Goal: Task Accomplishment & Management: Manage account settings

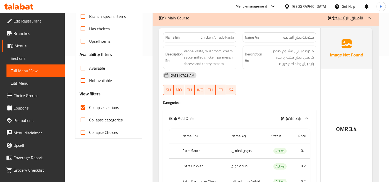
scroll to position [126, 0]
click at [204, 39] on span "Chicken Alfrado Pasta" at bounding box center [217, 37] width 33 height 5
copy span "Chicken Alfrado Pasta"
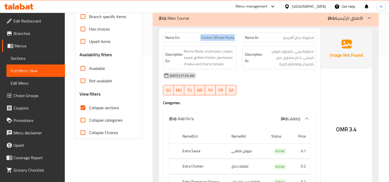
drag, startPoint x: 7, startPoint y: 55, endPoint x: 37, endPoint y: 66, distance: 32.2
click at [7, 55] on link "Sections" at bounding box center [35, 58] width 59 height 12
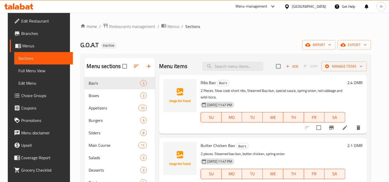
click at [237, 76] on div "Ribs Bao Bao's 2 Pieces. Slow cook short ribs, Steamed Bao bun, special sauce, …" at bounding box center [263, 104] width 208 height 59
click at [240, 65] on input "search" at bounding box center [232, 66] width 61 height 9
paste input "Chicken Alfrado Pasta"
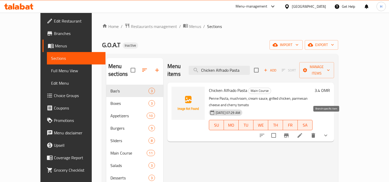
type input "Chicken Alfrado Pasta"
click at [307, 131] on li at bounding box center [300, 135] width 15 height 9
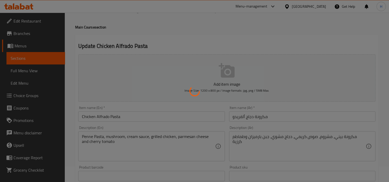
scroll to position [29, 0]
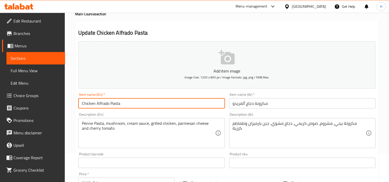
click at [148, 104] on input "Chicken Alfrado Pasta" at bounding box center [151, 103] width 147 height 10
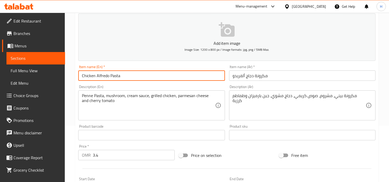
scroll to position [58, 0]
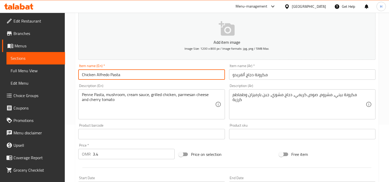
type input "Chicken Alfredo Pasta"
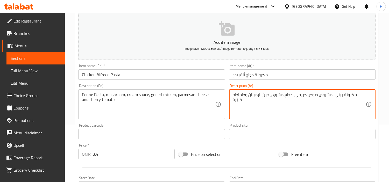
click at [363, 93] on textarea "مكرونة بيني، مشروم، صوص كريمي، دجاج مشوي، جبن بارميزان وطماطم كرزية" at bounding box center [299, 104] width 133 height 25
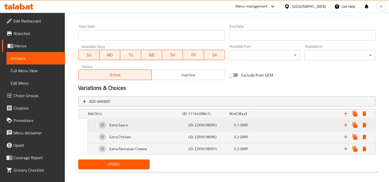
scroll to position [214, 0]
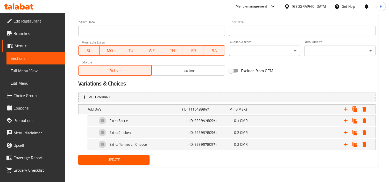
type textarea "بيني باستا، مشروم، صوص كريمي، دجاج مشوي، جبن بارميزان وطماطم كرزية"
click at [141, 160] on span "Update" at bounding box center [114, 160] width 63 height 6
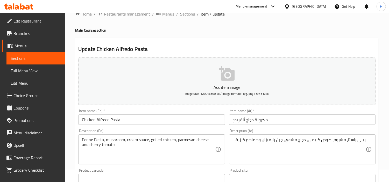
scroll to position [0, 0]
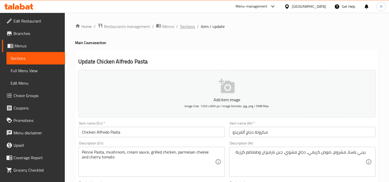
click at [187, 30] on span "Sections" at bounding box center [187, 26] width 15 height 6
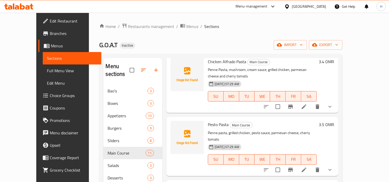
scroll to position [86, 0]
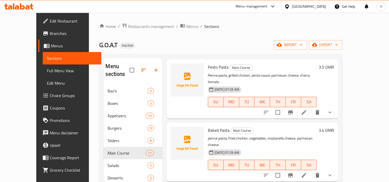
click at [297, 106] on button "Branch-specific-item" at bounding box center [291, 112] width 12 height 12
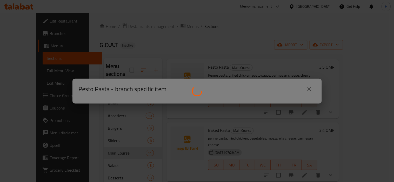
click at [309, 89] on div at bounding box center [197, 91] width 394 height 182
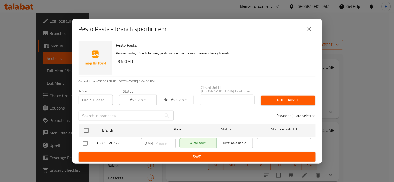
drag, startPoint x: 310, startPoint y: 33, endPoint x: 310, endPoint y: 45, distance: 11.7
click at [310, 32] on icon "close" at bounding box center [309, 29] width 6 height 6
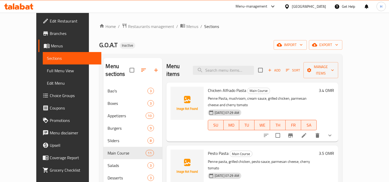
scroll to position [58, 0]
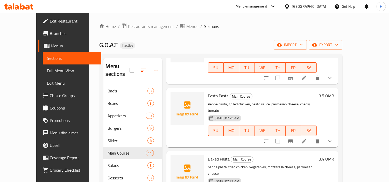
click at [307, 138] on icon at bounding box center [304, 141] width 6 height 6
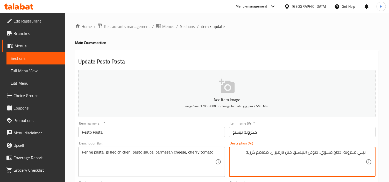
click at [353, 156] on textarea "بيني مكرونة، دجاج مشوي، صوص البيستو، جبن بارميزان، طماطم كرزية" at bounding box center [299, 162] width 133 height 25
click at [364, 154] on textarea "بيني مكرونة، دجاج مشوي، صوص البيستو، جبن بارميزان، طماطم كرزية" at bounding box center [299, 162] width 133 height 25
click at [353, 154] on textarea "مكرونة، دجاج مشوي، صوص البيستو، جبن بارميزان، طماطم كرزية" at bounding box center [299, 162] width 133 height 25
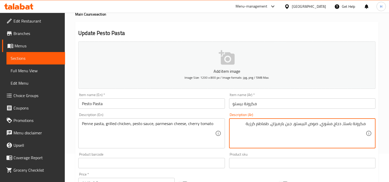
scroll to position [29, 0]
click at [307, 124] on textarea "مكرونة باستا، دجاج مشوي، صوص البيستو، جبن بارميزان، طماطم كرزية" at bounding box center [299, 133] width 133 height 25
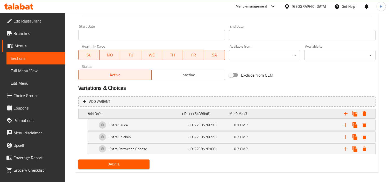
scroll to position [214, 0]
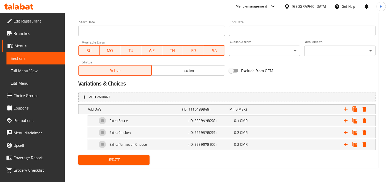
type textarea "مكرونة باستا، دجاج مشوي، صوص بيستو، جبن بارميزان، طماطم كرزية"
click at [114, 160] on span "Update" at bounding box center [114, 160] width 63 height 6
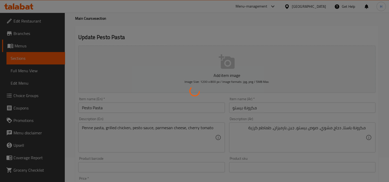
scroll to position [0, 0]
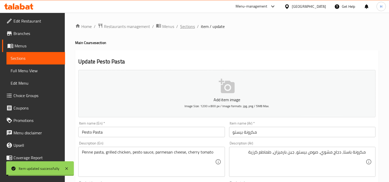
click at [186, 27] on span "Sections" at bounding box center [187, 26] width 15 height 6
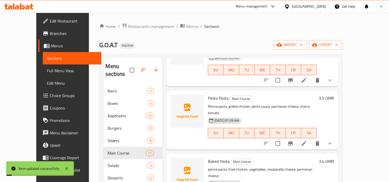
scroll to position [58, 0]
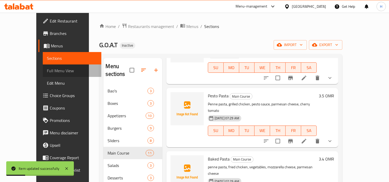
click at [47, 70] on span "Full Menu View" at bounding box center [72, 71] width 50 height 6
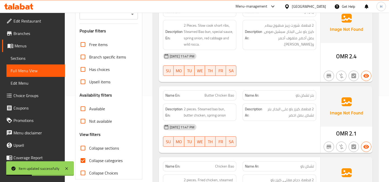
scroll to position [86, 0]
click at [82, 160] on input "Collapse categories" at bounding box center [83, 160] width 12 height 12
checkbox input "false"
click at [83, 145] on input "Collapse sections" at bounding box center [83, 148] width 12 height 12
checkbox input "true"
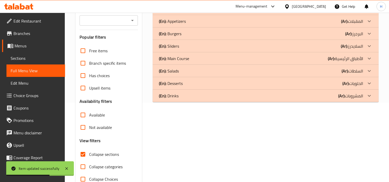
scroll to position [58, 0]
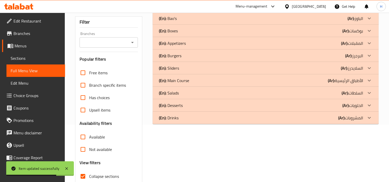
click at [204, 84] on div "(En): Main Course (Ar): الأطباق الرئيسية" at bounding box center [266, 80] width 226 height 12
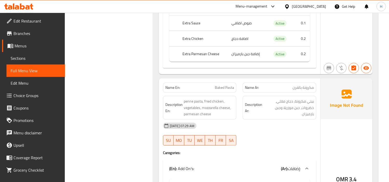
scroll to position [469, 0]
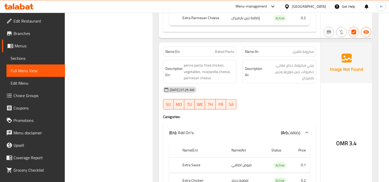
click at [221, 52] on span "Baked Pasta" at bounding box center [224, 51] width 19 height 5
copy span "Baked Pasta"
click at [11, 54] on link "Sections" at bounding box center [35, 58] width 59 height 12
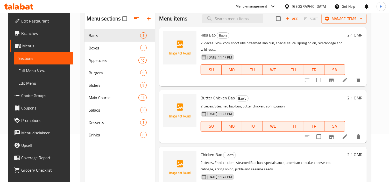
scroll to position [15, 0]
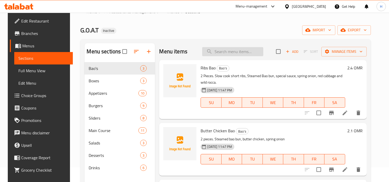
click at [237, 53] on input "search" at bounding box center [232, 51] width 61 height 9
paste input "Baked Pasta"
type input "Baked Pasta"
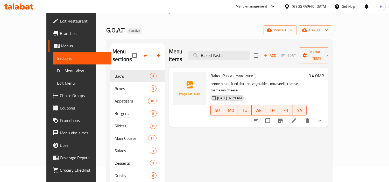
click at [302, 116] on li at bounding box center [294, 120] width 15 height 9
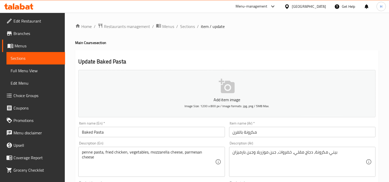
scroll to position [29, 0]
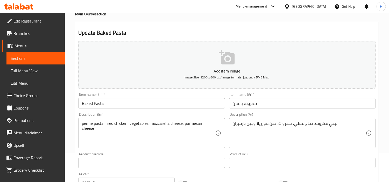
click at [291, 108] on input "مكرونة بالفرن" at bounding box center [302, 103] width 147 height 10
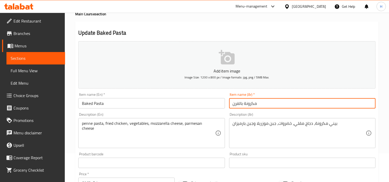
click at [291, 108] on input "مكرونة بالفرن" at bounding box center [302, 103] width 147 height 10
paste input "بيكد باستا"
type input "بيكد باستا"
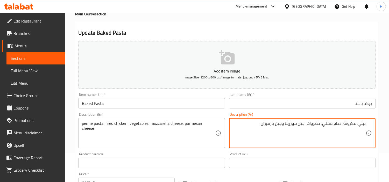
click at [352, 127] on textarea "بيني مكرونة، دجاج مقلي، خضروات، جبن موزريلا وجبن بارميزان" at bounding box center [299, 133] width 133 height 25
type textarea "بيني باستا، دجاج مقلي، خضروات، جبن موزريلا وجبن بارميزان"
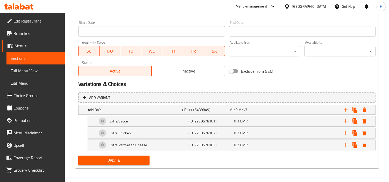
scroll to position [214, 0]
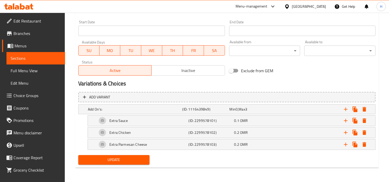
click at [136, 156] on button "Update" at bounding box center [113, 160] width 71 height 10
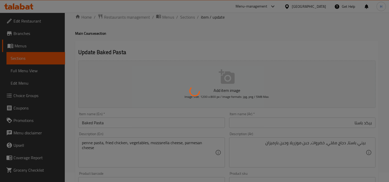
scroll to position [0, 0]
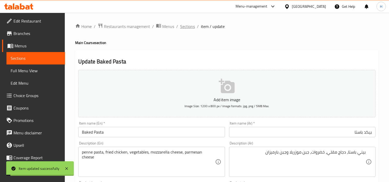
click at [188, 24] on span "Sections" at bounding box center [187, 26] width 15 height 6
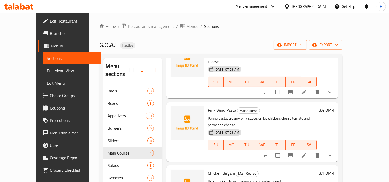
scroll to position [115, 0]
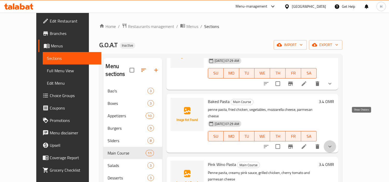
click at [333, 144] on icon "show more" at bounding box center [330, 147] width 6 height 6
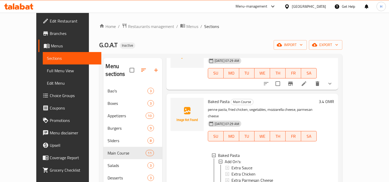
scroll to position [144, 0]
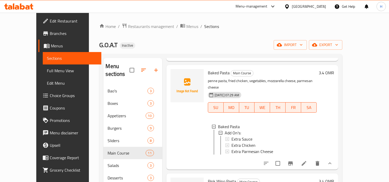
click at [47, 68] on span "Full Menu View" at bounding box center [72, 71] width 50 height 6
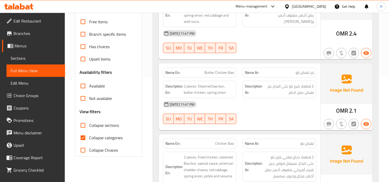
scroll to position [115, 0]
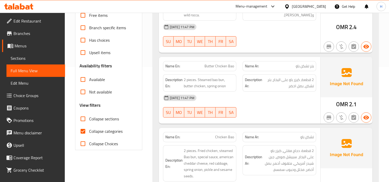
click at [106, 128] on span "Collapse categories" at bounding box center [105, 131] width 33 height 6
click at [89, 127] on input "Collapse categories" at bounding box center [83, 131] width 12 height 12
checkbox input "false"
click at [108, 118] on span "Collapse sections" at bounding box center [104, 119] width 30 height 6
click at [89, 118] on input "Collapse sections" at bounding box center [83, 119] width 12 height 12
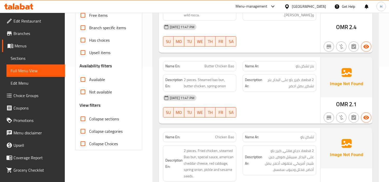
checkbox input "true"
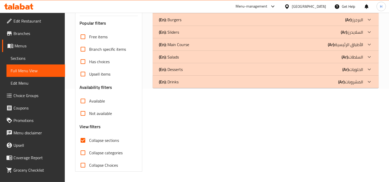
scroll to position [94, 0]
click at [190, 47] on div "(En): Main Course (Ar): الأطباق الرئيسية" at bounding box center [261, 45] width 204 height 6
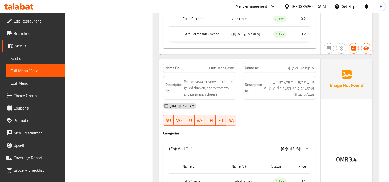
scroll to position [641, 0]
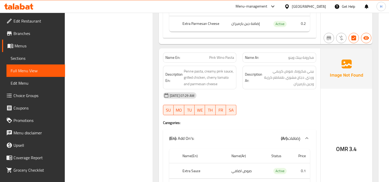
click at [225, 55] on span "Pink Wino Pasta" at bounding box center [221, 57] width 25 height 5
click at [29, 60] on span "Sections" at bounding box center [36, 58] width 50 height 6
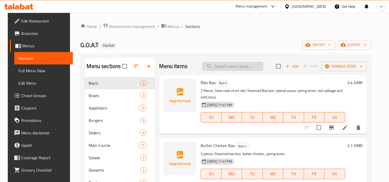
click at [235, 67] on input "search" at bounding box center [232, 66] width 61 height 9
paste input "بينك وينو باستا"
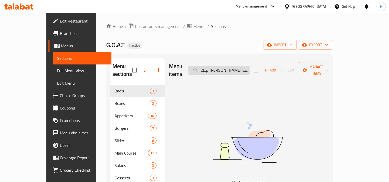
click at [235, 71] on input "بينك وينو باستا" at bounding box center [219, 70] width 61 height 9
click at [223, 71] on div "Menu items بينك وينو باستا Add Sort Manage items" at bounding box center [248, 70] width 159 height 25
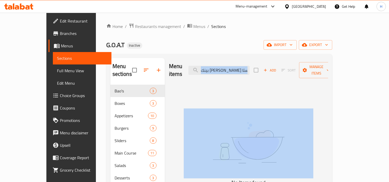
click at [223, 71] on div "Menu items بينك وينو باستا Add Sort Manage items" at bounding box center [248, 70] width 159 height 25
click at [227, 67] on input "بينك وينو باستا" at bounding box center [219, 70] width 61 height 9
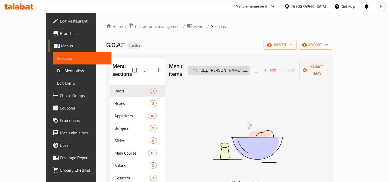
click at [227, 67] on input "بينك وينو باستا" at bounding box center [219, 70] width 61 height 9
paste input "Pink Wino Pasta"
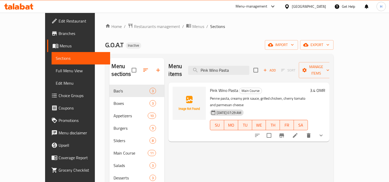
type input "Pink Wino Pasta"
click at [299, 133] on icon at bounding box center [295, 136] width 6 height 6
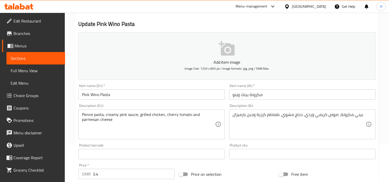
scroll to position [58, 0]
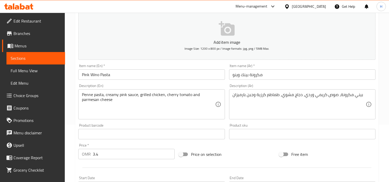
click at [256, 77] on input "مكرونة بينك وينو" at bounding box center [302, 75] width 147 height 10
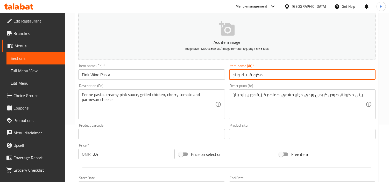
click at [256, 77] on input "مكرونة بينك وينو" at bounding box center [302, 75] width 147 height 10
paste input "بينك وينو باستا"
click at [256, 77] on input "مكرونة بينك وينو" at bounding box center [302, 75] width 147 height 10
type input "بينك وينو باستا"
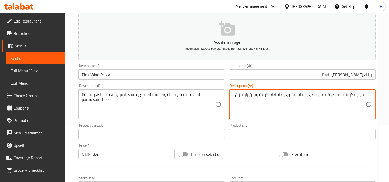
click at [347, 94] on textarea "بيني مكرونة، صوص كريمي وردي، دجاج مشوي، طماطم كرزية وجبن بارميزان" at bounding box center [299, 104] width 133 height 25
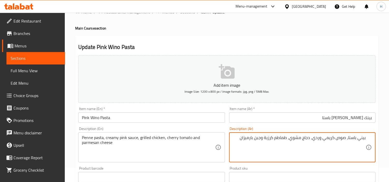
scroll to position [29, 0]
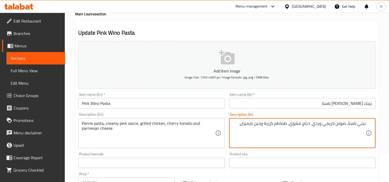
type textarea "بيني باستا، صوص كريمي وردي، دجاج مشوي، طماطم كرزية وجبن بارميزان"
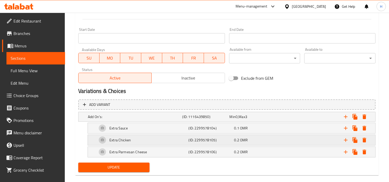
scroll to position [214, 0]
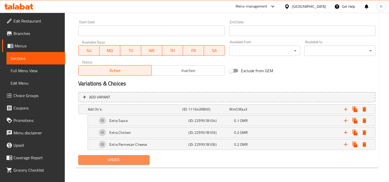
click at [99, 160] on span "Update" at bounding box center [114, 160] width 63 height 6
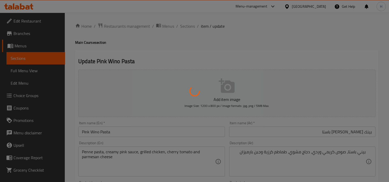
scroll to position [0, 0]
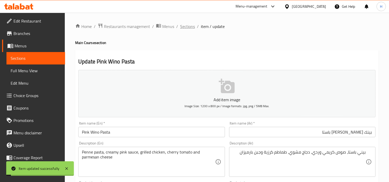
click at [190, 27] on span "Sections" at bounding box center [187, 26] width 15 height 6
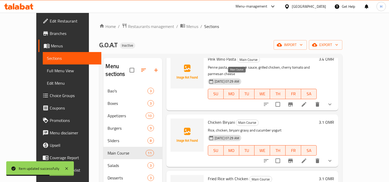
scroll to position [230, 0]
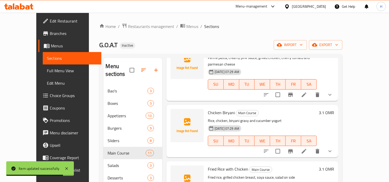
click at [47, 68] on span "Full Menu View" at bounding box center [72, 71] width 50 height 6
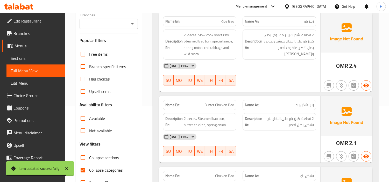
scroll to position [86, 0]
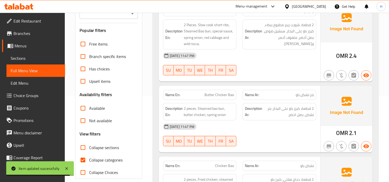
click at [79, 143] on input "Collapse sections" at bounding box center [83, 148] width 12 height 12
checkbox input "true"
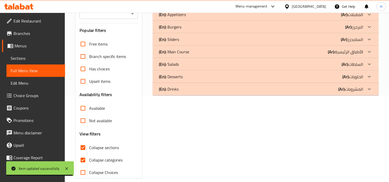
click at [82, 160] on input "Collapse categories" at bounding box center [83, 160] width 12 height 12
checkbox input "false"
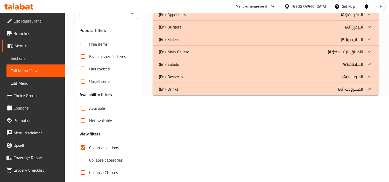
click at [192, 55] on div "(En): Main Course (Ar): الأطباق الرئيسية" at bounding box center [261, 52] width 204 height 6
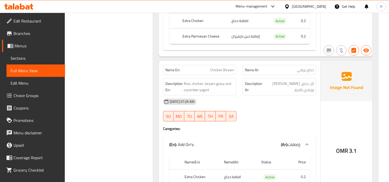
scroll to position [836, 0]
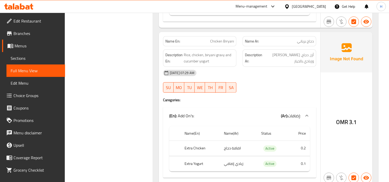
click at [18, 61] on span "Sections" at bounding box center [36, 58] width 50 height 6
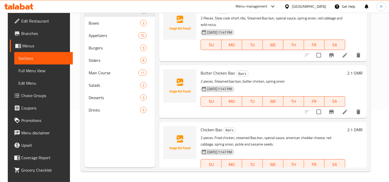
scroll to position [73, 0]
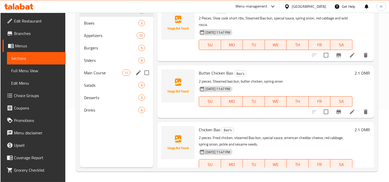
click at [113, 71] on span "Main Course" at bounding box center [103, 73] width 38 height 6
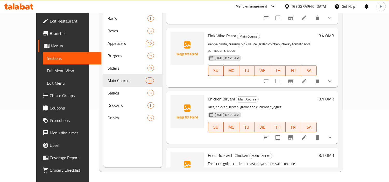
scroll to position [173, 0]
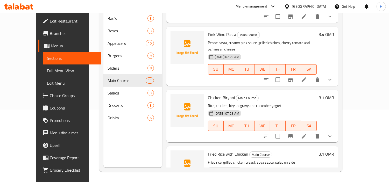
click at [333, 130] on div at bounding box center [298, 136] width 76 height 12
click at [307, 134] on icon at bounding box center [304, 136] width 5 height 5
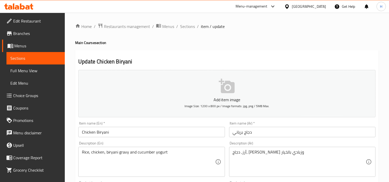
click at [279, 133] on input "دجاج برياني" at bounding box center [302, 132] width 147 height 10
click at [320, 137] on input "دجاج برياني" at bounding box center [302, 132] width 147 height 10
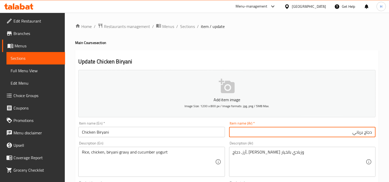
click at [320, 137] on input "دجاج برياني" at bounding box center [302, 132] width 147 height 10
paste input "شكن"
type input "تشكن برياني"
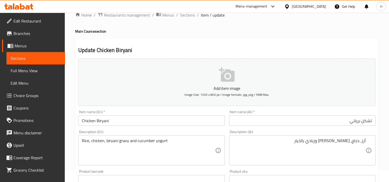
scroll to position [29, 0]
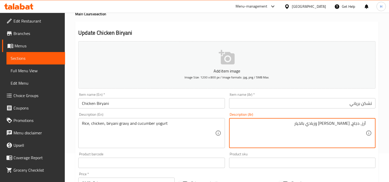
drag, startPoint x: 317, startPoint y: 126, endPoint x: 325, endPoint y: 126, distance: 8.6
drag, startPoint x: 317, startPoint y: 126, endPoint x: 324, endPoint y: 124, distance: 8.1
click at [324, 124] on textarea "أرز، دجاج، جريفي برياني وزبادي بالخيار" at bounding box center [299, 133] width 133 height 25
paste textarea "وب"
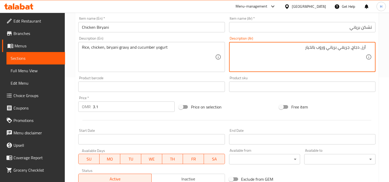
scroll to position [115, 0]
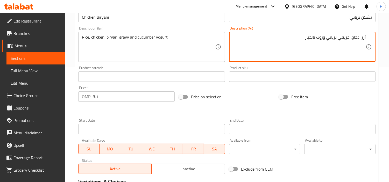
type textarea "أرز، دجاج، جريفي برياني وروب بالخيار"
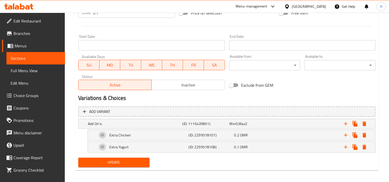
scroll to position [202, 0]
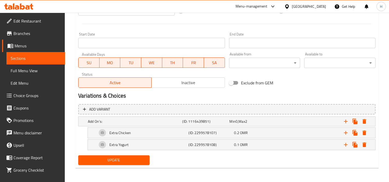
click at [128, 156] on button "Update" at bounding box center [113, 161] width 71 height 10
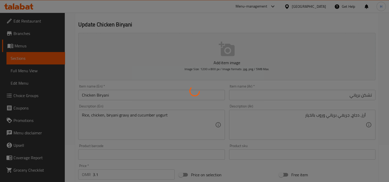
scroll to position [0, 0]
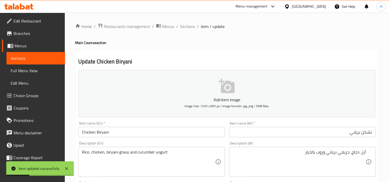
click at [17, 69] on span "Full Menu View" at bounding box center [36, 71] width 50 height 6
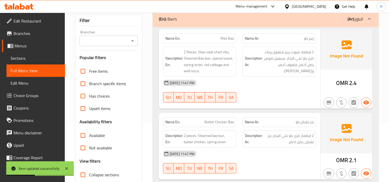
scroll to position [115, 0]
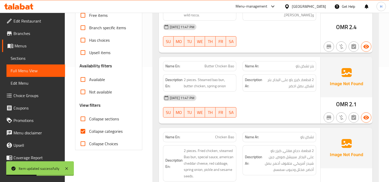
click at [83, 133] on input "Collapse categories" at bounding box center [83, 131] width 12 height 12
checkbox input "false"
click at [84, 122] on input "Collapse sections" at bounding box center [83, 119] width 12 height 12
checkbox input "true"
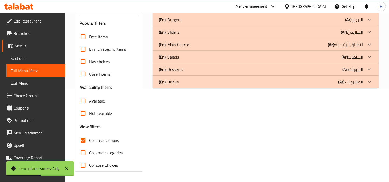
scroll to position [94, 0]
click at [191, 47] on div "(En): Main Course (Ar): الأطباق الرئيسية" at bounding box center [261, 45] width 204 height 6
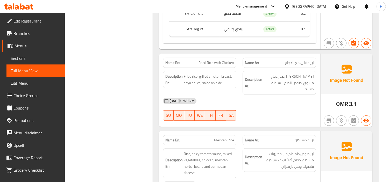
scroll to position [971, 0]
click at [51, 60] on span "Sections" at bounding box center [36, 58] width 50 height 6
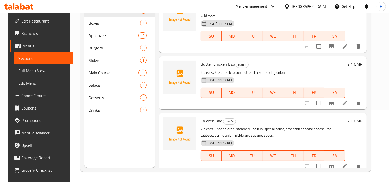
scroll to position [13, 0]
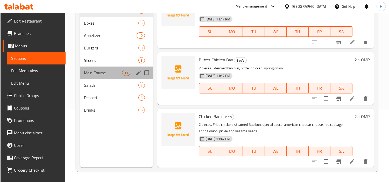
click at [99, 76] on div "Main Course 11" at bounding box center [117, 73] width 74 height 12
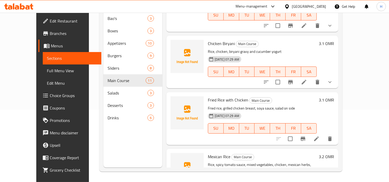
scroll to position [245, 0]
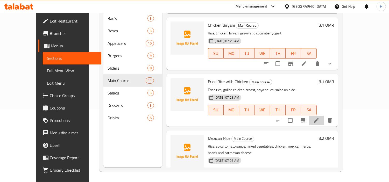
click at [324, 116] on li at bounding box center [317, 120] width 15 height 9
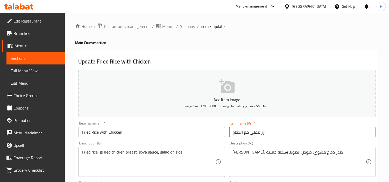
click at [266, 134] on input "ارز مقلي مع الدجاج" at bounding box center [302, 132] width 147 height 10
paste input "فرايد رايس وذ تشكن"
type input "فرايد رايس وذ تشكن"
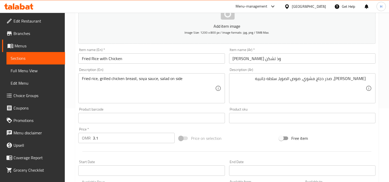
scroll to position [86, 0]
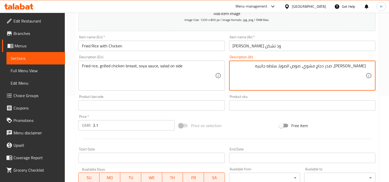
click at [302, 69] on textarea "فرايد رايس، صدر دجاج مشوي، صوص الصويا، سلطه جانبيه" at bounding box center [299, 76] width 133 height 25
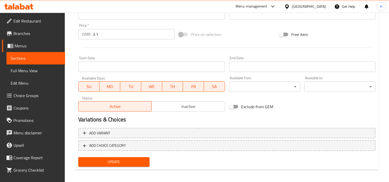
scroll to position [179, 0]
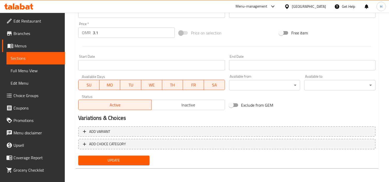
type textarea "فرايد رايس، صدر دجاج مشوي، صوص صويا، سلطه جانبيه"
click at [136, 157] on span "Update" at bounding box center [114, 160] width 63 height 6
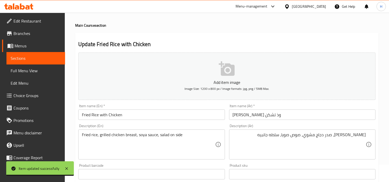
scroll to position [0, 0]
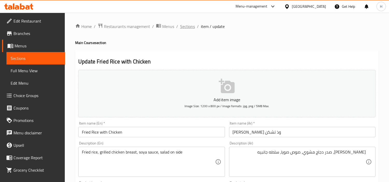
click at [181, 30] on span "Sections" at bounding box center [187, 26] width 15 height 6
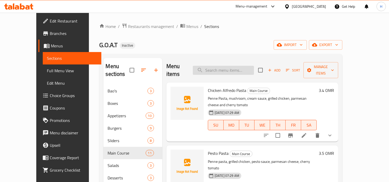
click at [247, 66] on input "search" at bounding box center [223, 70] width 61 height 9
paste input "Mexican Rice"
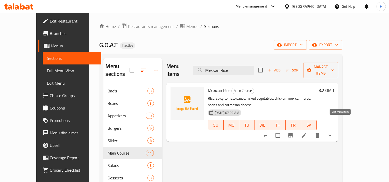
type input "Mexican Rice"
click at [307, 133] on icon at bounding box center [304, 136] width 6 height 6
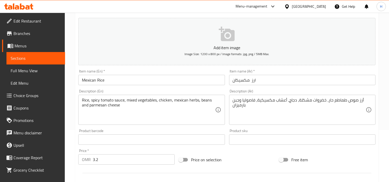
scroll to position [58, 0]
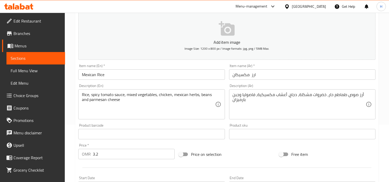
click at [283, 78] on input "ارز مكسيكان" at bounding box center [302, 75] width 147 height 10
click at [320, 76] on input "ارز مكسيكان" at bounding box center [302, 75] width 147 height 10
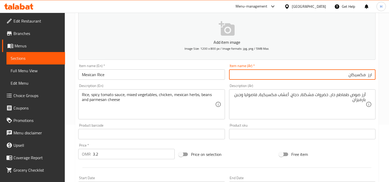
click at [320, 76] on input "ارز مكسيكان" at bounding box center [302, 75] width 147 height 10
paste input "مكسيكان رايس"
type input "مكسيكان رايس"
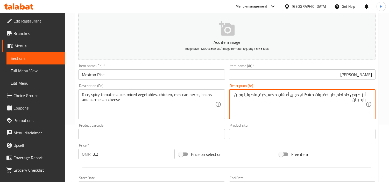
click at [333, 152] on div "Free item" at bounding box center [327, 155] width 101 height 14
click at [362, 94] on textarea "أرز صوص طماطم حار، خضروات مشكلة، دجاج، أعشاب مكسيكية، فاصوليا وجبن بارميزان" at bounding box center [299, 104] width 133 height 25
type textarea "أرز، صوص طماطم حار، خضروات مشكلة، دجاج، أعشاب مكسيكية، فاصوليا وجبن بارميزان"
click at [304, 24] on button "Add item image Image Size: 1200 x 800 px / Image formats: jpg, png / 5MB Max." at bounding box center [227, 35] width 298 height 47
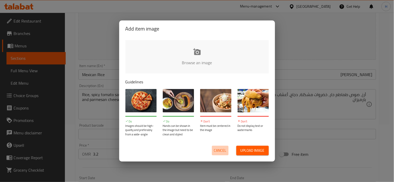
click at [221, 151] on span "Cancel" at bounding box center [220, 151] width 12 height 6
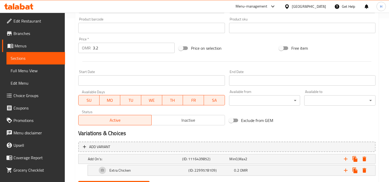
scroll to position [190, 0]
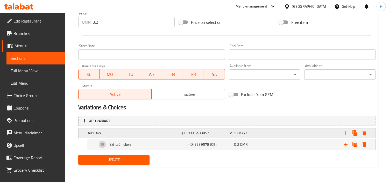
drag, startPoint x: 235, startPoint y: 133, endPoint x: 239, endPoint y: 137, distance: 5.7
click at [235, 133] on span "Min" at bounding box center [233, 133] width 6 height 7
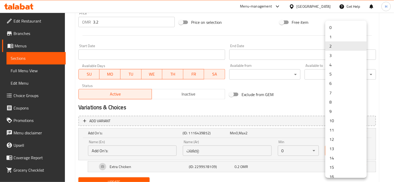
click at [343, 35] on li "1" at bounding box center [345, 36] width 41 height 9
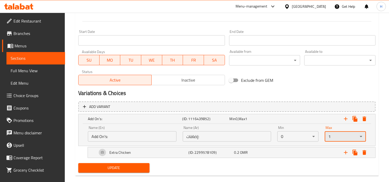
scroll to position [212, 0]
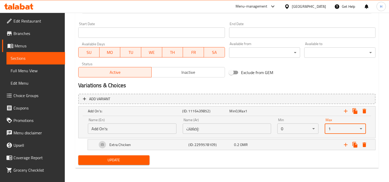
click at [131, 162] on span "Update" at bounding box center [114, 160] width 63 height 6
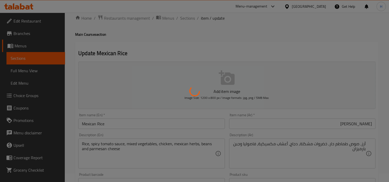
scroll to position [0, 0]
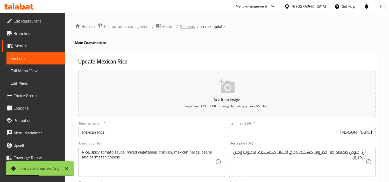
click at [183, 26] on span "Sections" at bounding box center [187, 26] width 15 height 6
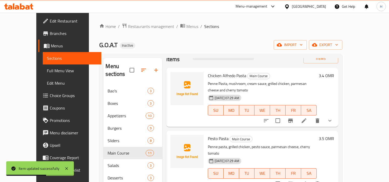
scroll to position [29, 0]
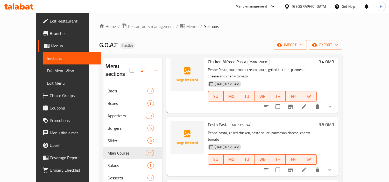
click at [271, 30] on div "Home / Restaurants management / Menus / Sections G.O.A.T Inactive import export…" at bounding box center [220, 134] width 243 height 222
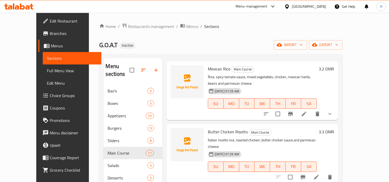
scroll to position [416, 0]
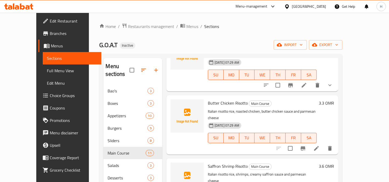
click at [324, 144] on li at bounding box center [317, 148] width 15 height 9
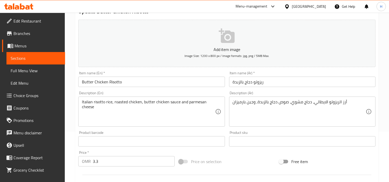
scroll to position [58, 0]
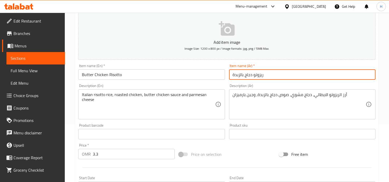
click at [292, 75] on input "ريزوتو دجاج بالزبدة" at bounding box center [302, 75] width 147 height 10
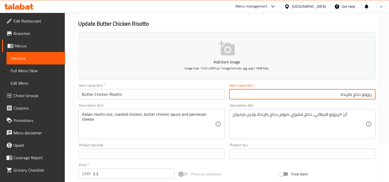
scroll to position [29, 0]
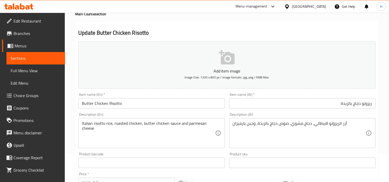
click at [307, 105] on input "ريزوتو دجاج بالزبدة" at bounding box center [302, 103] width 147 height 10
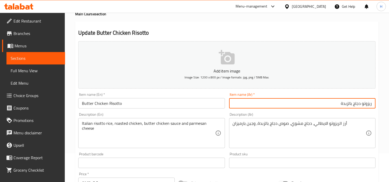
click at [307, 105] on input "ريزوتو دجاج بالزبدة" at bounding box center [302, 103] width 147 height 10
paste input "تر تشكن ريزوتو"
type input "بتر تشكن ريزوتو"
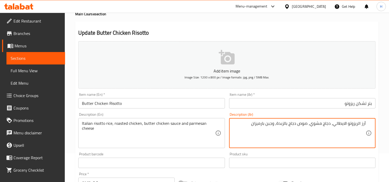
click at [359, 125] on textarea "أرز الريزوتو الايطالي، دجاج مشوي، صوص دجاج بالزبدة, وجبن بارميزان" at bounding box center [299, 133] width 133 height 25
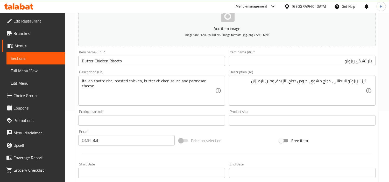
scroll to position [58, 0]
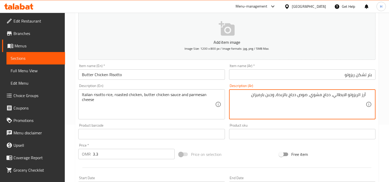
drag, startPoint x: 279, startPoint y: 96, endPoint x: 308, endPoint y: 97, distance: 29.1
click at [308, 97] on textarea "أرز الريزوتو الايطالي، دجاج مشوي، صوص دجاج بالزبدة, وجبن بارميزان" at bounding box center [299, 104] width 133 height 25
paste textarea "تر تشكن"
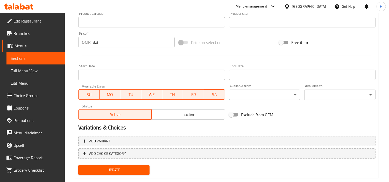
scroll to position [179, 0]
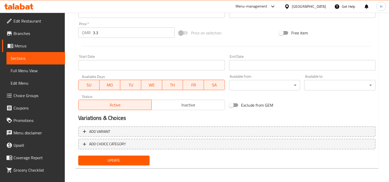
type textarea "أرز الريزوتو الايطالي، دجاج مشوي، صوص بتر تشكن, وجبن بارميزان"
click at [113, 163] on button "Update" at bounding box center [113, 161] width 71 height 10
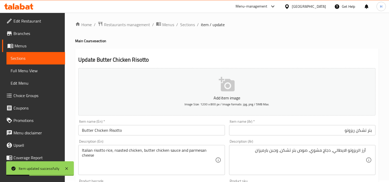
scroll to position [0, 0]
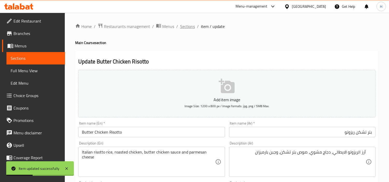
click at [189, 23] on span "Sections" at bounding box center [187, 26] width 15 height 6
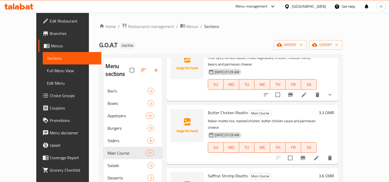
scroll to position [444, 0]
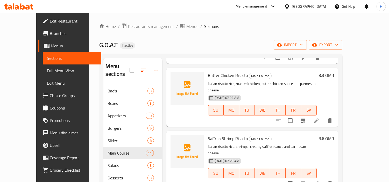
click at [324, 179] on li at bounding box center [317, 183] width 15 height 9
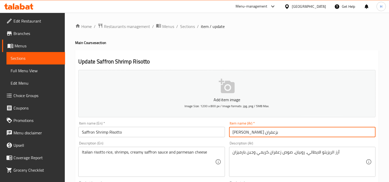
click at [317, 132] on input "ريزوتو روبيان بزعفران" at bounding box center [302, 132] width 147 height 10
paste input "سافرون شريمب ريزوتو"
click at [317, 132] on input "ريزوتو روبيان بزعفرانسافرون شريمب ريزوتو" at bounding box center [302, 132] width 147 height 10
paste input "text"
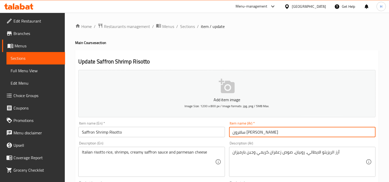
type input "سافرون شريمب ريزوتو"
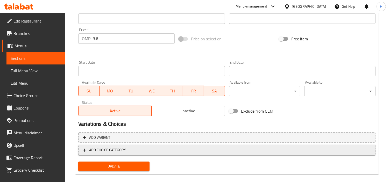
scroll to position [179, 0]
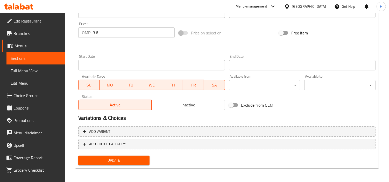
click at [125, 159] on span "Update" at bounding box center [114, 160] width 63 height 6
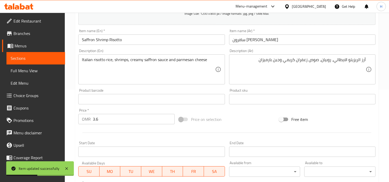
scroll to position [0, 0]
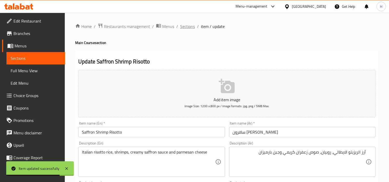
click at [183, 23] on span "Sections" at bounding box center [187, 26] width 15 height 6
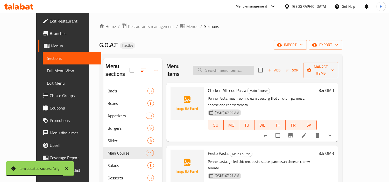
click at [235, 66] on input "search" at bounding box center [223, 70] width 61 height 9
paste input "Wild Mushroom Risotto"
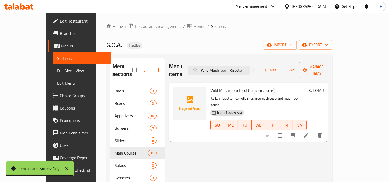
type input "Wild Mushroom Risotto"
click at [310, 133] on icon at bounding box center [307, 136] width 6 height 6
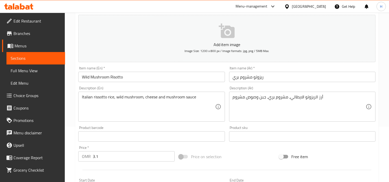
scroll to position [58, 0]
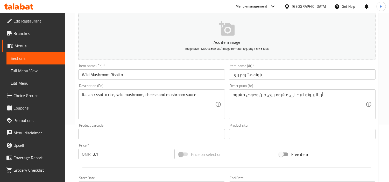
click at [269, 74] on input "ريزوتو مشروم بري" at bounding box center [302, 75] width 147 height 10
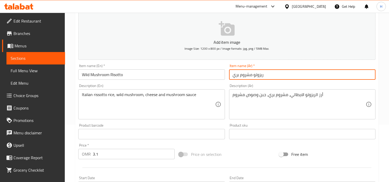
click at [269, 74] on input "ريزوتو مشروم بري" at bounding box center [302, 75] width 147 height 10
paste input "وايلد مشروم ريزوتو"
type input "وايلد مشروم ريزوتو"
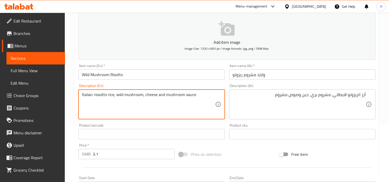
click at [134, 96] on textarea "Italian rissotto rice, wild mushroom, cheese and mushroom sauce" at bounding box center [148, 104] width 133 height 25
click at [114, 100] on textarea "Italian rissotto rice, wild mushroom, cheese and mushroom sauce" at bounding box center [148, 104] width 133 height 25
type textarea "Italian risotto rice, wild mushroom, cheese and mushroom sauce"
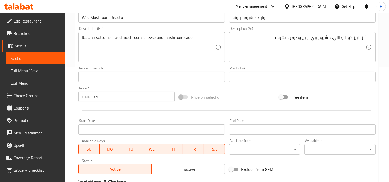
scroll to position [115, 0]
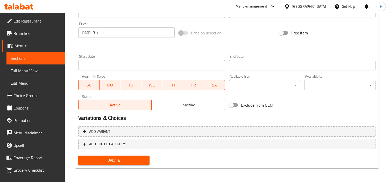
click at [117, 53] on div at bounding box center [227, 46] width 302 height 13
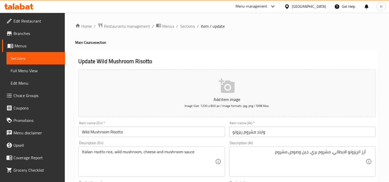
scroll to position [0, 0]
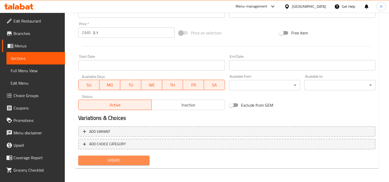
click at [128, 157] on span "Update" at bounding box center [114, 160] width 63 height 6
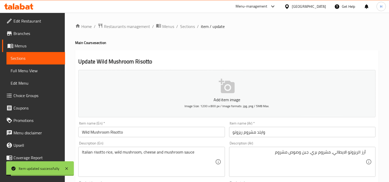
click at [192, 29] on span "Sections" at bounding box center [187, 26] width 15 height 6
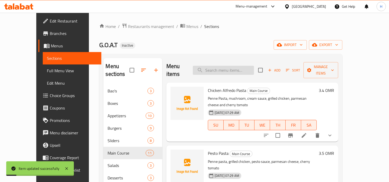
click at [244, 66] on input "search" at bounding box center [223, 70] width 61 height 9
paste input "Paprika Risotto"
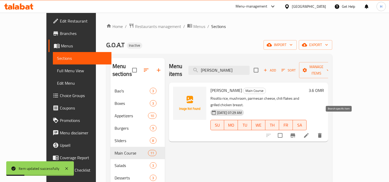
type input "Paprika Risotto"
click at [314, 131] on li at bounding box center [306, 135] width 15 height 9
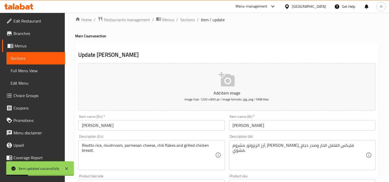
scroll to position [58, 0]
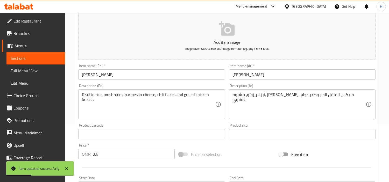
click at [274, 77] on input "ريزوتو بابريكا" at bounding box center [302, 75] width 147 height 10
click at [360, 77] on input "ريزوتو بابريكا" at bounding box center [302, 75] width 147 height 10
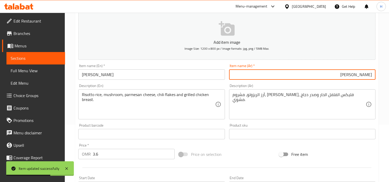
click at [360, 77] on input "ريزوتو بابريكا" at bounding box center [302, 75] width 147 height 10
paste input "ابريكا ريزوتو"
type input "بابريكا ريزوتو"
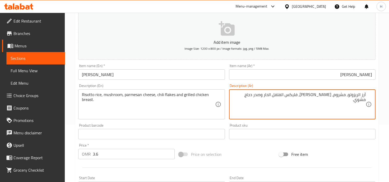
click at [306, 99] on textarea "آرز الريزوتو، مشروم، جبن بارميزان، فليكس الفلفل الحار وصدر دجاج مشوي." at bounding box center [299, 104] width 133 height 25
paste textarea "رقائق"
type textarea "آرز الريزوتو، مشروم، جبن بارميزان، رقائق الفلفل الحار وصدر دجاج مشوي."
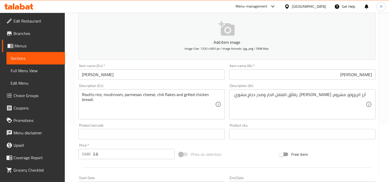
click at [269, 105] on textarea "آرز الريزوتو، مشروم، جبن بارميزان، رقائق الفلفل الحار وصدر دجاج مشوي." at bounding box center [299, 104] width 133 height 25
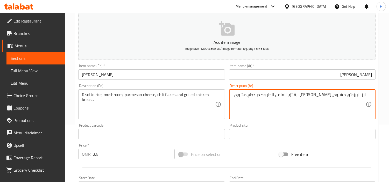
click at [337, 115] on textarea "آرز الريزوتو، مشروم، جبن بارميزان، رقائق الفلفل الحار وصدر دجاج مشوي." at bounding box center [299, 104] width 133 height 25
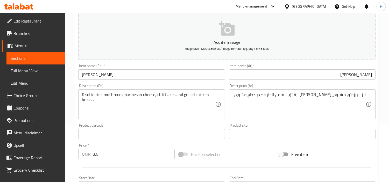
click at [225, 159] on div "Price on selection" at bounding box center [227, 155] width 101 height 14
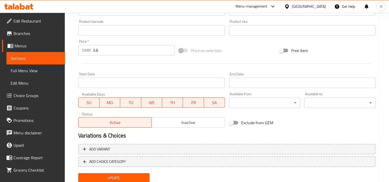
scroll to position [179, 0]
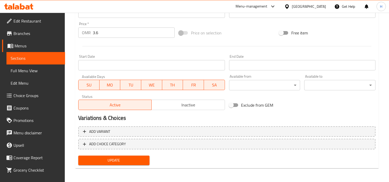
click at [108, 160] on span "Update" at bounding box center [114, 160] width 63 height 6
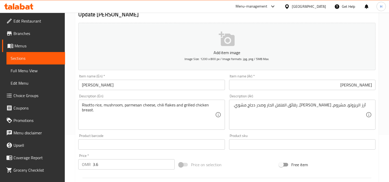
scroll to position [0, 0]
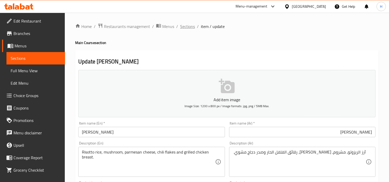
click at [190, 29] on span "Sections" at bounding box center [187, 26] width 15 height 6
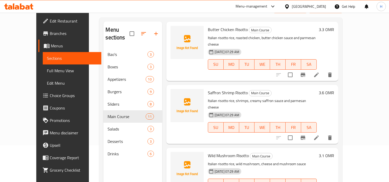
scroll to position [73, 0]
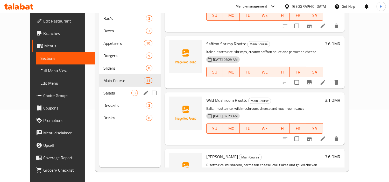
click at [99, 91] on div "Salads 3" at bounding box center [129, 93] width 61 height 12
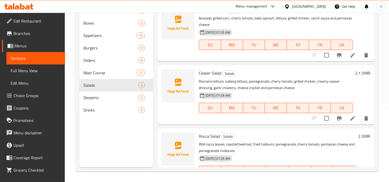
click at [30, 71] on span "Full Menu View" at bounding box center [36, 71] width 50 height 6
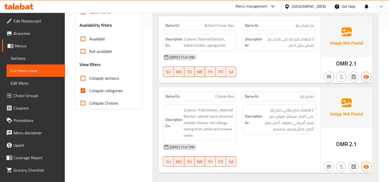
scroll to position [159, 0]
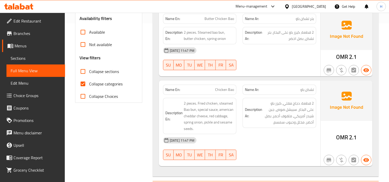
click at [87, 88] on input "Collapse categories" at bounding box center [83, 84] width 12 height 12
checkbox input "false"
click at [86, 69] on input "Collapse sections" at bounding box center [83, 71] width 12 height 12
checkbox input "true"
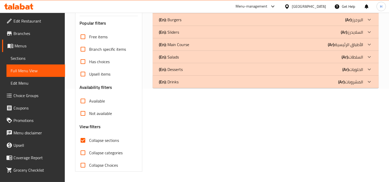
scroll to position [94, 0]
click at [189, 59] on div "(En): Salads (Ar): السلطات" at bounding box center [261, 57] width 204 height 6
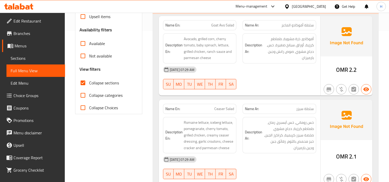
scroll to position [122, 0]
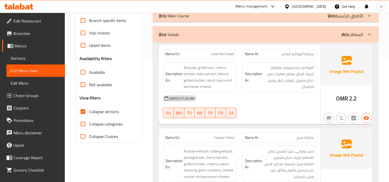
click at [34, 62] on link "Sections" at bounding box center [35, 58] width 59 height 12
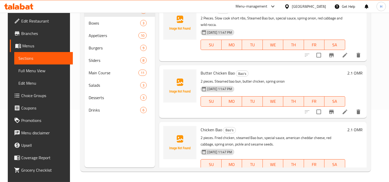
scroll to position [73, 0]
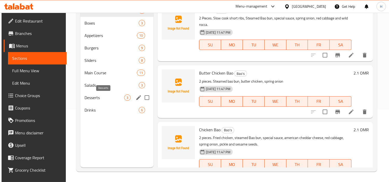
click at [92, 86] on span "Salads" at bounding box center [112, 85] width 54 height 6
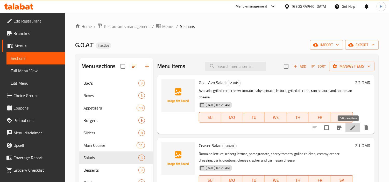
click at [350, 130] on icon at bounding box center [353, 128] width 6 height 6
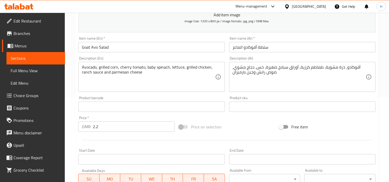
scroll to position [86, 0]
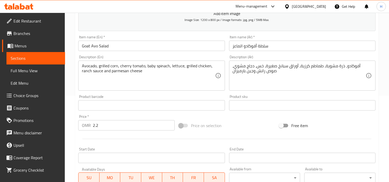
click at [324, 48] on input "سلطة أفوكادو الماعز" at bounding box center [302, 46] width 147 height 10
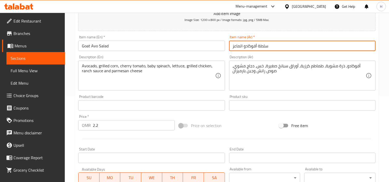
click at [324, 48] on input "سلطة أفوكادو الماعز" at bounding box center [302, 46] width 147 height 10
paste input "وت أفو"
type input "سلطة جوت أفو"
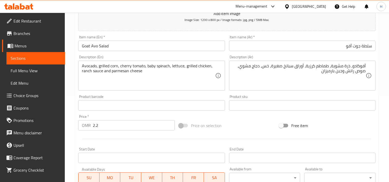
click at [303, 68] on textarea "أفوكادو، ذرة مشوية، طماطم كرزية، أوراق سبانخ صغيرة، خس، دجاج مشوي، صوص رانش وجب…" at bounding box center [299, 76] width 133 height 25
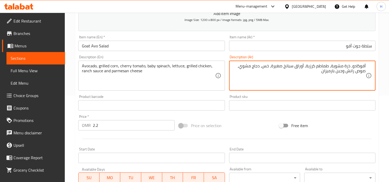
click at [303, 68] on textarea "أفوكادو، ذرة مشوية، طماطم كرزية، أوراق سبانخ صغيرة، خس، دجاج مشوي، صوص رانش وجب…" at bounding box center [299, 76] width 133 height 25
type textarea "أفوكادو، ذرة مشوية، طماطم كرزية، سبانخ صغيرة، خس، دجاج مشوي، صوص رانش وجبن بارم…"
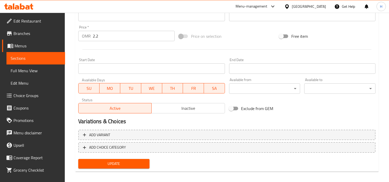
scroll to position [179, 0]
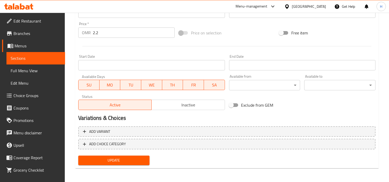
click at [111, 155] on div "Update" at bounding box center [114, 161] width 76 height 14
click at [113, 159] on span "Update" at bounding box center [114, 160] width 63 height 6
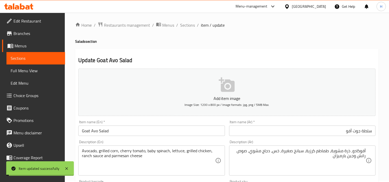
scroll to position [0, 0]
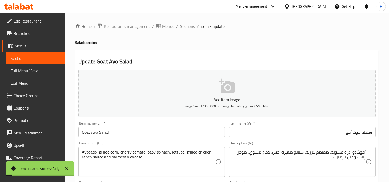
click at [183, 29] on span "Sections" at bounding box center [187, 26] width 15 height 6
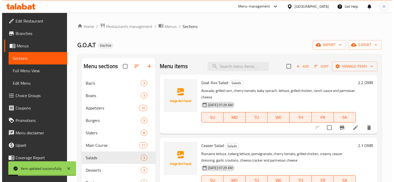
scroll to position [20, 0]
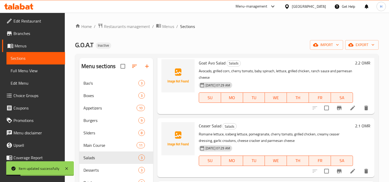
click at [350, 171] on icon at bounding box center [353, 171] width 6 height 6
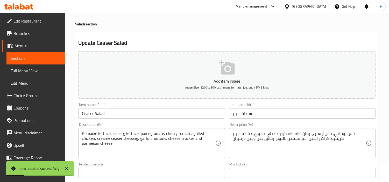
scroll to position [29, 0]
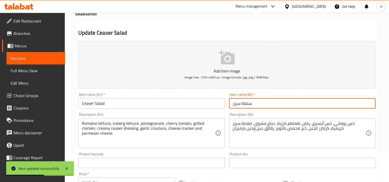
click at [248, 100] on input "سلطة سيزر" at bounding box center [302, 103] width 147 height 10
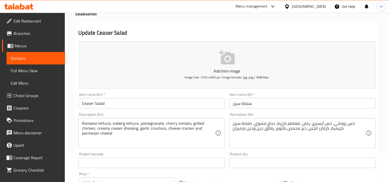
click at [262, 126] on textarea "خس روماني، خس آيسبرج، رمان، طماطم كرزية، دجاج مشوي، صلصة سيزر كريمية، كراكرز ال…" at bounding box center [299, 133] width 133 height 25
click at [309, 142] on textarea "خس روماني، خس آيسبرج، رمان، طماطم كرزية، دجاج مشوي، صلصة سيزر كريمية، كراكرز ال…" at bounding box center [299, 133] width 133 height 25
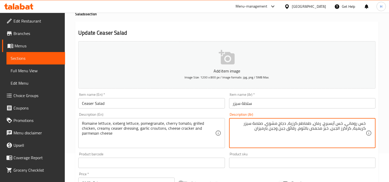
drag, startPoint x: 351, startPoint y: 131, endPoint x: 332, endPoint y: 130, distance: 19.2
click at [332, 130] on textarea "خس روماني، خس آيسبرج، رمان، طماطم كرزية، دجاج مشوي، صلصة سيزر كريمية، كراكرز ال…" at bounding box center [299, 133] width 133 height 25
click at [322, 130] on textarea "خس روماني، خس آيسبرج، رمان، طماطم كرزية، دجاج مشوي، صلصة سيزر كريمية، خبز محمص …" at bounding box center [299, 133] width 133 height 25
click at [319, 131] on textarea "خس روماني، خس آيسبرج، رمان، طماطم كرزية، دجاج مشوي، صلصة سيزر كريمية، خبز محمص …" at bounding box center [299, 133] width 133 height 25
paste textarea "كراكرز الجبن"
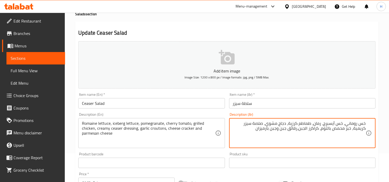
drag, startPoint x: 299, startPoint y: 130, endPoint x: 280, endPoint y: 132, distance: 18.2
click at [280, 132] on textarea "خس روماني، خس آيسبرج، رمان، طماطم كرزية، دجاج مشوي، صلصة سيزر كريمية، خبز محمص …" at bounding box center [299, 133] width 133 height 25
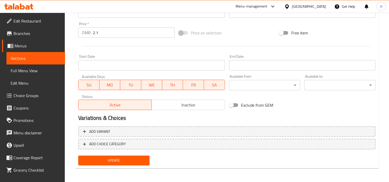
type textarea "خس روماني، خس آيسبرج، رمان، طماطم كرزية، دجاج مشوي، صلصة سيزر كريمية، خبز محمص …"
click at [126, 158] on span "Update" at bounding box center [114, 160] width 63 height 6
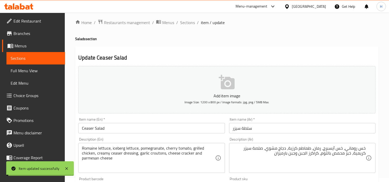
scroll to position [0, 0]
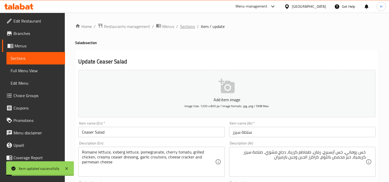
click at [185, 24] on span "Sections" at bounding box center [187, 26] width 15 height 6
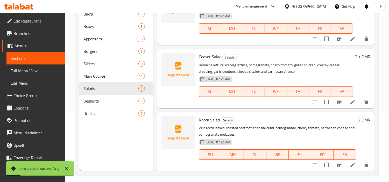
scroll to position [73, 0]
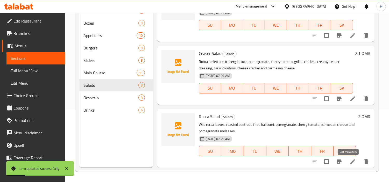
click at [350, 161] on icon at bounding box center [353, 162] width 6 height 6
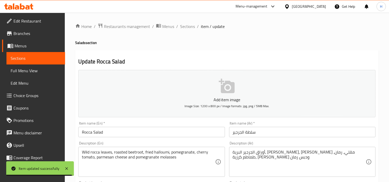
click at [252, 133] on input "سلطة الجرجير" at bounding box center [302, 132] width 147 height 10
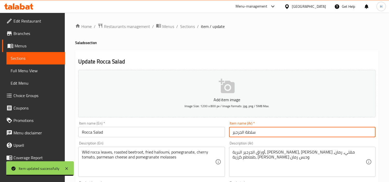
click at [252, 133] on input "سلطة الجرجير" at bounding box center [302, 132] width 147 height 10
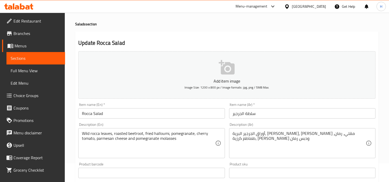
scroll to position [29, 0]
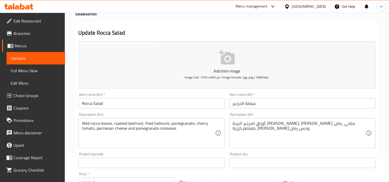
click at [311, 125] on textarea "أوراق الجرجير البرية، شمندر مشوي، جبن حلومي مقلي، رمان، طماطم كرزية، جبن بارميز…" at bounding box center [299, 133] width 133 height 25
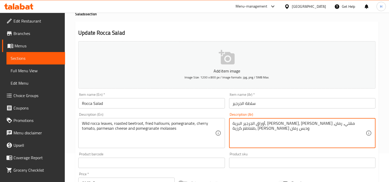
click at [311, 125] on textarea "أوراق الجرجير البرية، شمندر مشوي، جبن حلومي مقلي، رمان، طماطم كرزية، جبن بارميز…" at bounding box center [299, 133] width 133 height 25
click at [317, 127] on textarea "أوراق الجرجير البرية، شمندر ممص، جبن حلومي مقلي، رمان، طماطم كرزية، جبن بارميزا…" at bounding box center [299, 133] width 133 height 25
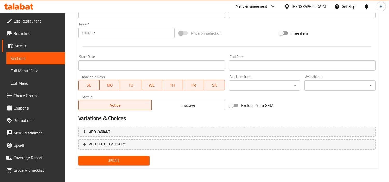
scroll to position [179, 0]
type textarea "أوراق الجرجير البرية، شمندر محمص، جبن حلومي مقلي، رمان، طماطم كرزية، جبن بارميز…"
click at [119, 157] on span "Update" at bounding box center [114, 160] width 63 height 6
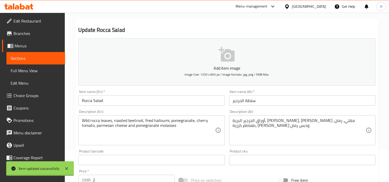
scroll to position [0, 0]
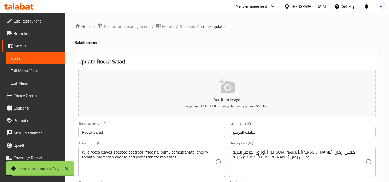
click at [192, 28] on span "Sections" at bounding box center [187, 26] width 15 height 6
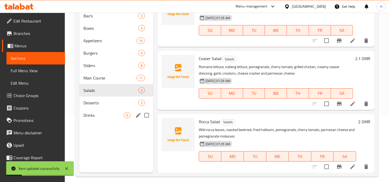
scroll to position [73, 0]
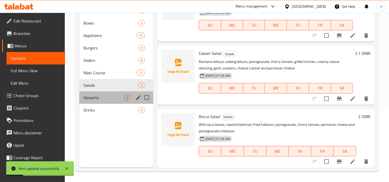
click at [102, 94] on div "Desserts 3" at bounding box center [116, 98] width 74 height 12
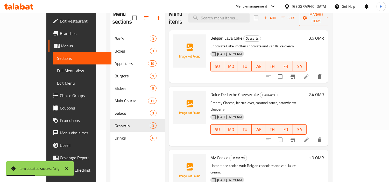
scroll to position [44, 0]
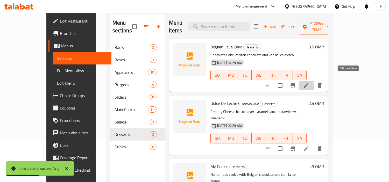
click at [310, 83] on icon at bounding box center [307, 86] width 6 height 6
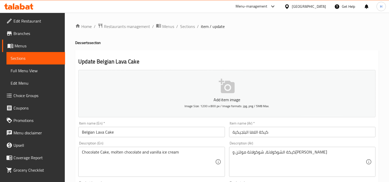
scroll to position [29, 0]
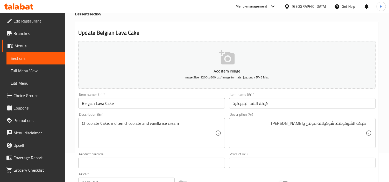
click at [315, 126] on textarea "كيكة الشوكولاتة، شوكولاتة مولتن وآيس كريم فانيليا" at bounding box center [299, 133] width 133 height 25
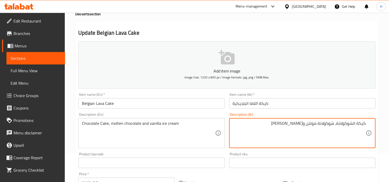
paste textarea "ذائبة"
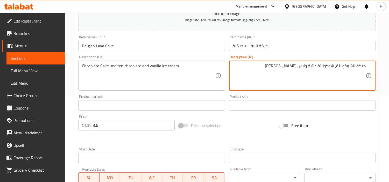
type textarea "كيكة الشوكولاتة، شوكولاتة ذائبة وآيس كريم فانيليا"
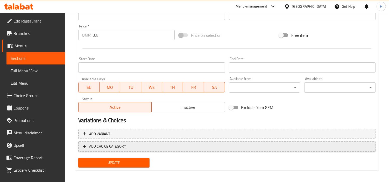
scroll to position [179, 0]
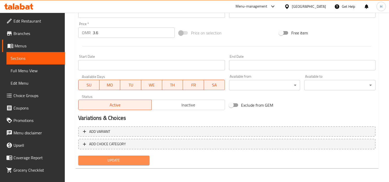
click at [117, 158] on span "Update" at bounding box center [114, 160] width 63 height 6
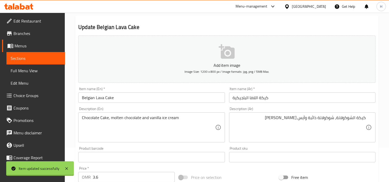
scroll to position [0, 0]
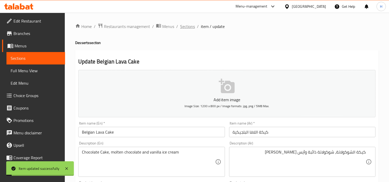
click at [183, 24] on span "Sections" at bounding box center [187, 26] width 15 height 6
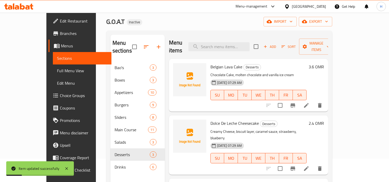
scroll to position [58, 0]
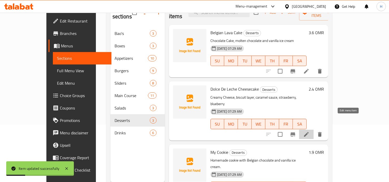
click at [309, 132] on icon at bounding box center [306, 134] width 5 height 5
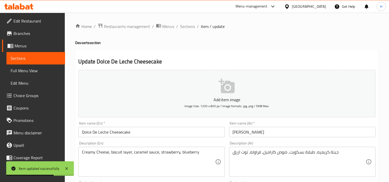
click at [275, 130] on input "دولسي ديليتشي تشيزكيك" at bounding box center [302, 132] width 147 height 10
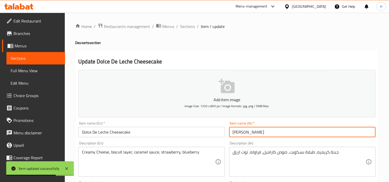
click at [275, 130] on input "دولسي ديليتشي تشيزكيك" at bounding box center [302, 132] width 147 height 10
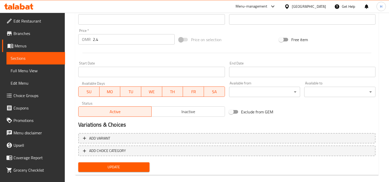
scroll to position [173, 0]
click at [111, 168] on span "Update" at bounding box center [114, 167] width 63 height 6
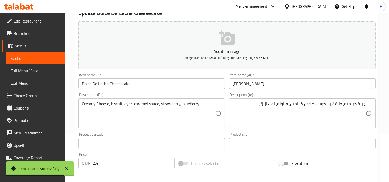
scroll to position [0, 0]
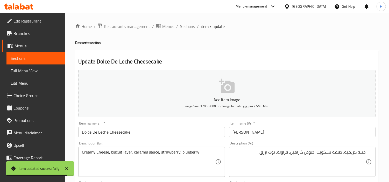
click at [190, 29] on span "Sections" at bounding box center [187, 26] width 15 height 6
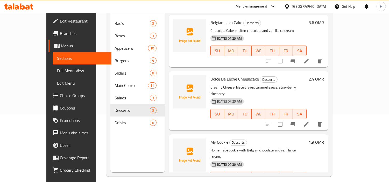
scroll to position [73, 0]
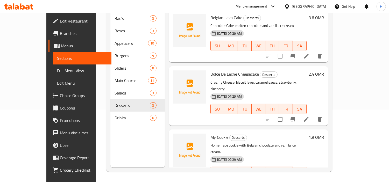
click at [314, 178] on li at bounding box center [306, 182] width 15 height 9
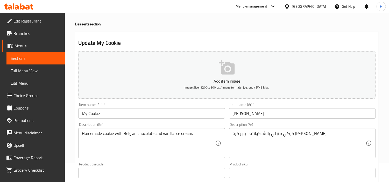
scroll to position [29, 0]
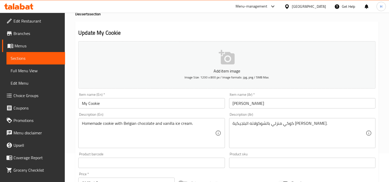
click at [263, 101] on input "ماي كوكي" at bounding box center [302, 103] width 147 height 10
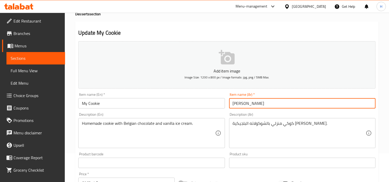
click at [263, 101] on input "ماي كوكي" at bounding box center [302, 103] width 147 height 10
paste input "text"
type input "ماي كووكي"
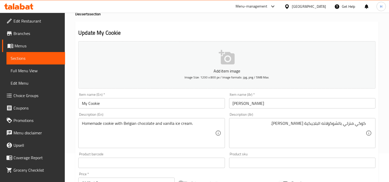
click at [306, 141] on textarea "كوكي منزلي بالشوكولاته البلجيكية وايس كريم فانيلا." at bounding box center [299, 133] width 133 height 25
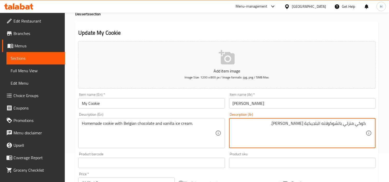
click at [306, 141] on textarea "كوكي منزلي بالشوكولاته البلجيكية وايس كريم فانيلا." at bounding box center [299, 133] width 133 height 25
paste textarea "وم ميد كوك"
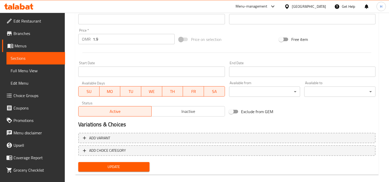
type textarea "هوم ميد كوكي بالشوكولاته البلجيكية وايس كريم فانيلا."
click at [121, 165] on span "Update" at bounding box center [114, 167] width 63 height 6
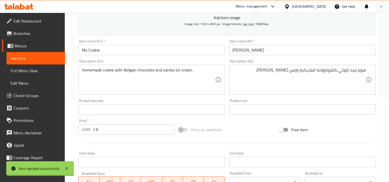
scroll to position [0, 0]
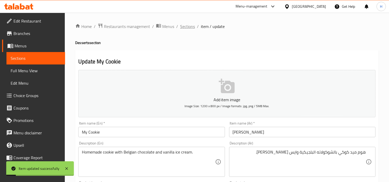
click at [186, 27] on span "Sections" at bounding box center [187, 26] width 15 height 6
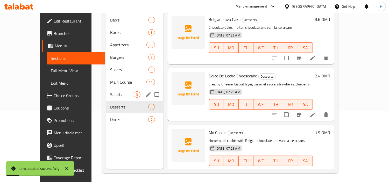
scroll to position [73, 0]
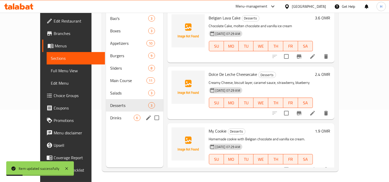
click at [106, 114] on div "Drinks 6" at bounding box center [134, 118] width 57 height 12
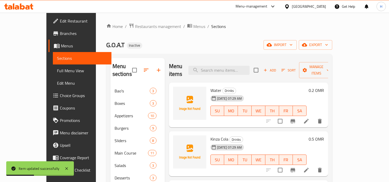
click at [57, 72] on span "Full Menu View" at bounding box center [82, 71] width 50 height 6
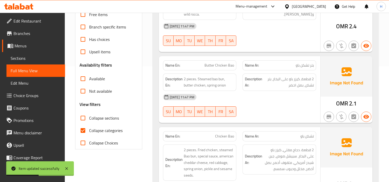
scroll to position [144, 0]
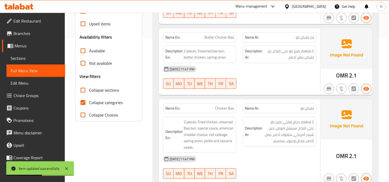
click at [84, 102] on input "Collapse categories" at bounding box center [83, 103] width 12 height 12
checkbox input "false"
click at [86, 86] on input "Collapse sections" at bounding box center [83, 90] width 12 height 12
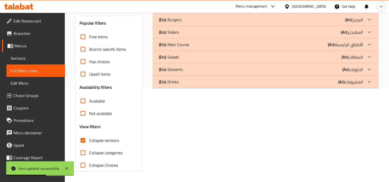
scroll to position [94, 0]
click at [192, 87] on div "(En): Drinks (Ar): المشروبات" at bounding box center [266, 82] width 226 height 12
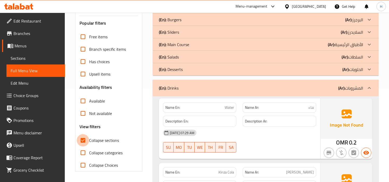
click at [89, 140] on input "Collapse sections" at bounding box center [83, 140] width 12 height 12
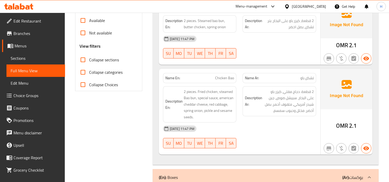
scroll to position [202, 0]
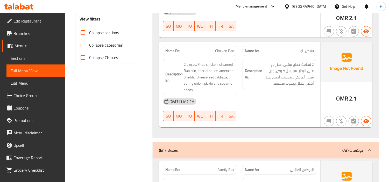
click at [81, 34] on input "Collapse sections" at bounding box center [83, 32] width 12 height 12
checkbox input "true"
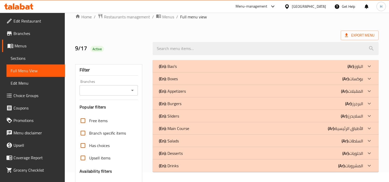
scroll to position [5, 0]
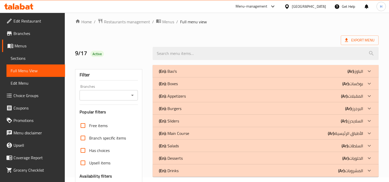
click at [36, 58] on span "Sections" at bounding box center [36, 58] width 50 height 6
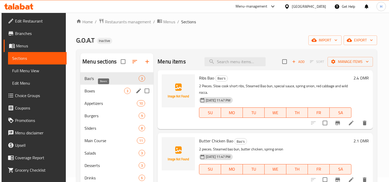
click at [106, 93] on span "Boxes" at bounding box center [105, 91] width 40 height 6
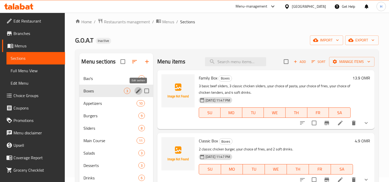
click at [137, 90] on icon "edit" at bounding box center [138, 91] width 6 height 6
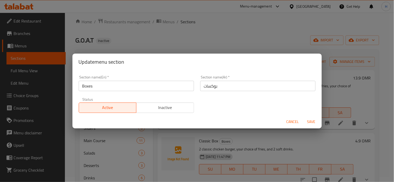
click at [231, 91] on input "بوكسات" at bounding box center [257, 86] width 115 height 10
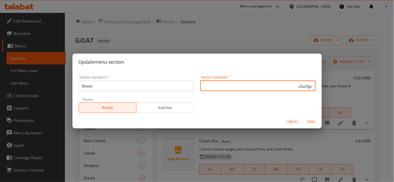
click at [309, 86] on input "بوكسات" at bounding box center [257, 86] width 115 height 10
type input "البوكسات"
click at [312, 121] on span "Save" at bounding box center [311, 122] width 12 height 6
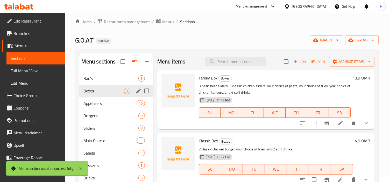
click at [49, 71] on span "Full Menu View" at bounding box center [36, 71] width 50 height 6
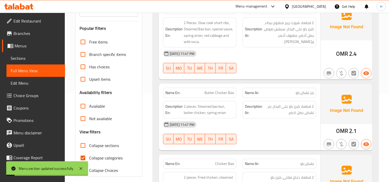
scroll to position [120, 0]
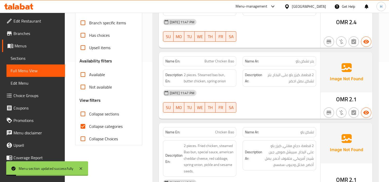
click at [84, 124] on input "Collapse categories" at bounding box center [83, 126] width 12 height 12
checkbox input "false"
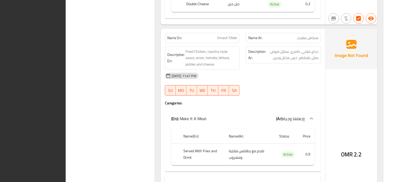
scroll to position [0, 0]
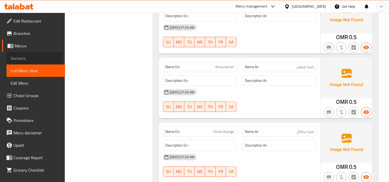
click at [34, 58] on span "Sections" at bounding box center [36, 58] width 50 height 6
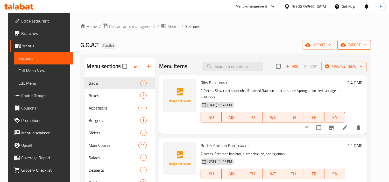
click at [361, 48] on span "export" at bounding box center [354, 45] width 25 height 6
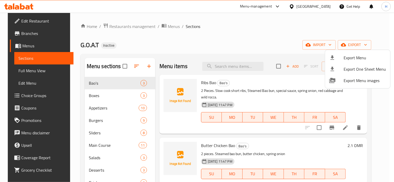
click at [354, 59] on span "Export Menu" at bounding box center [365, 58] width 42 height 6
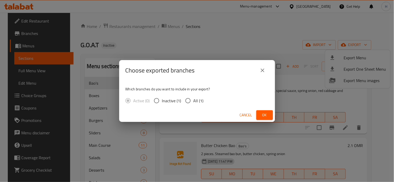
drag, startPoint x: 190, startPoint y: 102, endPoint x: 221, endPoint y: 107, distance: 32.0
click at [190, 102] on input "All (1)" at bounding box center [187, 100] width 11 height 11
radio input "true"
click at [259, 115] on button "Ok" at bounding box center [264, 116] width 17 height 10
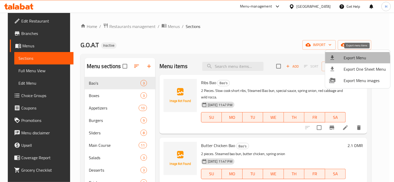
click at [340, 62] on li "Export Menu" at bounding box center [357, 57] width 65 height 11
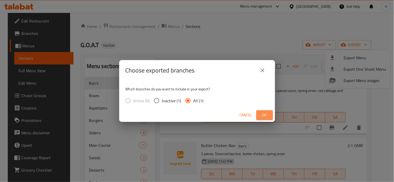
click at [270, 118] on button "Ok" at bounding box center [264, 116] width 17 height 10
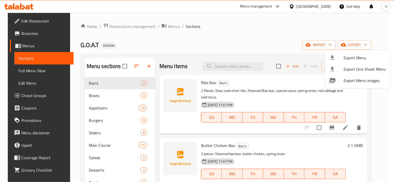
click at [327, 11] on div at bounding box center [197, 91] width 394 height 182
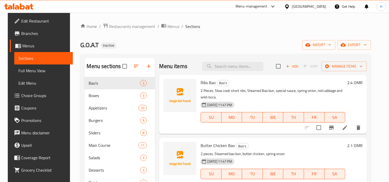
click at [325, 6] on div "Oman" at bounding box center [309, 7] width 34 height 6
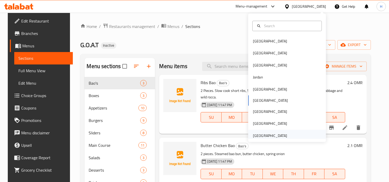
click at [263, 132] on div "United Arab Emirates" at bounding box center [270, 136] width 43 height 12
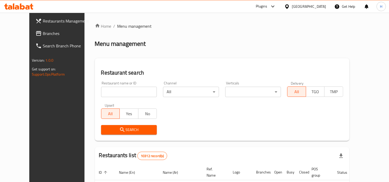
drag, startPoint x: 49, startPoint y: 35, endPoint x: 57, endPoint y: 43, distance: 11.6
click at [49, 35] on span "Branches" at bounding box center [66, 33] width 47 height 6
click at [50, 35] on span "Branches" at bounding box center [66, 33] width 47 height 6
click at [43, 33] on span "Branches" at bounding box center [66, 33] width 47 height 6
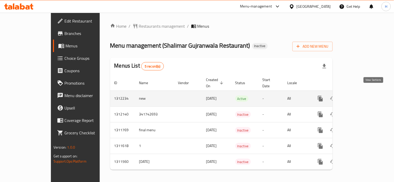
click at [361, 96] on icon "enhanced table" at bounding box center [357, 99] width 6 height 6
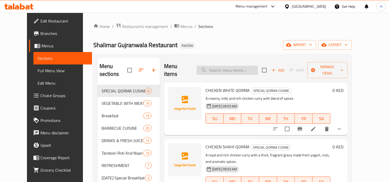
click at [239, 66] on input "search" at bounding box center [227, 70] width 61 height 9
paste input "CHICKEN KABAB ROLL"
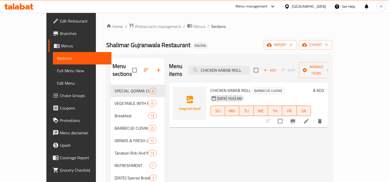
type input "CHICKEN KABAB ROLL"
click at [314, 117] on li at bounding box center [306, 121] width 15 height 9
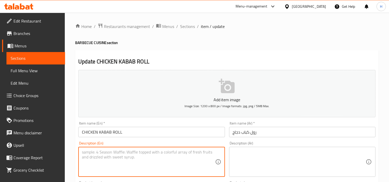
click at [113, 153] on textarea at bounding box center [148, 162] width 133 height 25
paste textarea "Juicy chicken kebabs wrapped in a freshly baked nan with a zesty sauce."
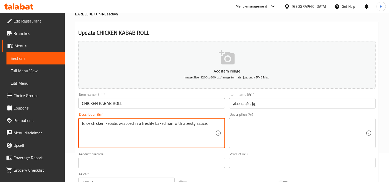
type textarea "Juicy chicken kebabs wrapped in a freshly baked nan with a zesty sauce."
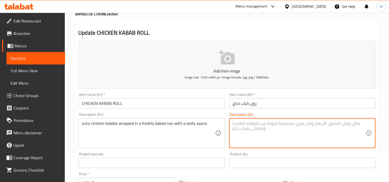
click at [256, 137] on textarea at bounding box center [299, 133] width 133 height 25
paste textarea "Juicy chicken kebabs wrapped in a freshly baked nan with a zesty sauce."
type textarea "Juicy chicken kebabs wrapped in a freshly baked nan with a zesty sauce."
click at [301, 129] on textarea at bounding box center [299, 133] width 133 height 25
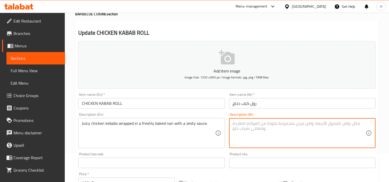
paste textarea "أسياخ الدجاج اللذيذة ملفوفة في خبز طازج مع صلصة لذيذة."
drag, startPoint x: 299, startPoint y: 129, endPoint x: 329, endPoint y: 127, distance: 30.2
click at [323, 128] on textarea "أسياخ الدجاج اللذيذة ملفوفة في خبز طازج مع صلصة لذيذة." at bounding box center [299, 133] width 133 height 25
click at [353, 125] on textarea "أسياخ الدجاج اللذيذة ملفوفة في خبز طازج مع صلصة لذيذة." at bounding box center [299, 133] width 133 height 25
click at [359, 124] on textarea "أسياخ دجاج اللذيذة ملفوفة في خبز طازج مع صلصة لذيذة." at bounding box center [299, 133] width 133 height 25
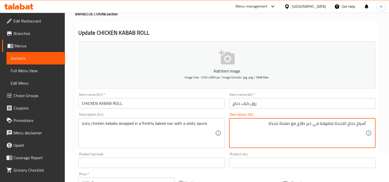
click at [359, 124] on textarea "أسياخ دجاج اللذيذة ملفوفة في خبز طازج مع صلصة لذيذة." at bounding box center [299, 133] width 133 height 25
click at [310, 126] on textarea "كباب دجاج عصاري ملفوف في خبز مخبوز طازج مع صلصة لذيذة." at bounding box center [299, 133] width 133 height 25
click at [265, 126] on textarea "كباب دجاج عصاري ملفوف في نان مخبوز طازج مع صلصة لذيذة." at bounding box center [299, 133] width 133 height 25
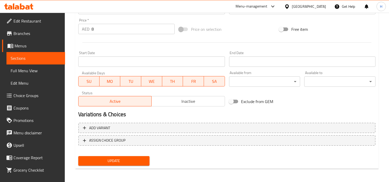
scroll to position [183, 0]
type textarea "كباب دجاج عصاري ملفوف في نان مخبوز طازج مع صلصة زيستي."
click at [129, 158] on span "Update" at bounding box center [114, 161] width 63 height 6
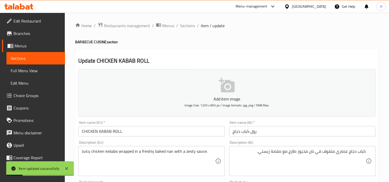
scroll to position [0, 0]
click at [190, 29] on span "Sections" at bounding box center [187, 26] width 15 height 6
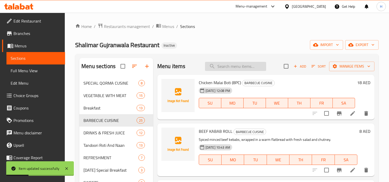
click at [261, 70] on input "search" at bounding box center [235, 66] width 61 height 9
paste input "FRESH LASSI"
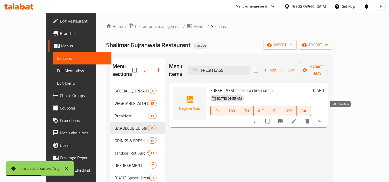
type input "FRESH LASSI"
click at [297, 118] on icon at bounding box center [294, 121] width 6 height 6
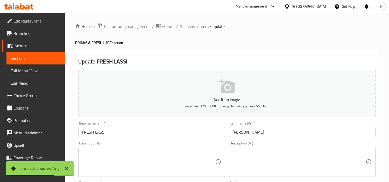
click at [168, 156] on textarea at bounding box center [148, 162] width 133 height 25
paste textarea "A traditional, cool, and creamy yogurt drink, perfect for a refreshing break."
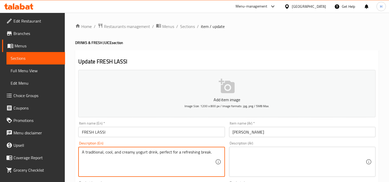
drag, startPoint x: 212, startPoint y: 154, endPoint x: 156, endPoint y: 153, distance: 55.8
click at [156, 153] on textarea "A traditional, cool, and creamy yogurt drink, perfect for a refreshing break." at bounding box center [148, 162] width 133 height 25
click at [128, 151] on textarea "A traditional, cool, and creamy yogurt drink" at bounding box center [148, 162] width 133 height 25
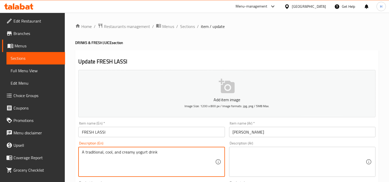
type textarea "A traditional, cool, and creamy yogurt drink"
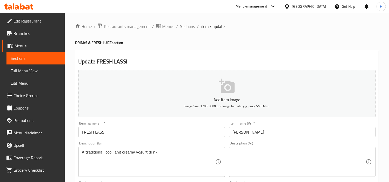
click at [278, 154] on textarea at bounding box center [299, 162] width 133 height 25
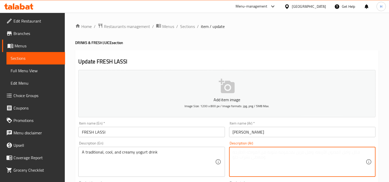
paste textarea "مشروب زبادي تقليدي بارد وكريمي"
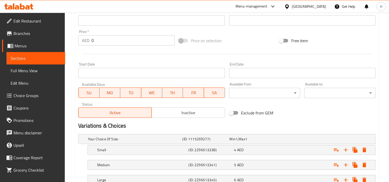
scroll to position [211, 0]
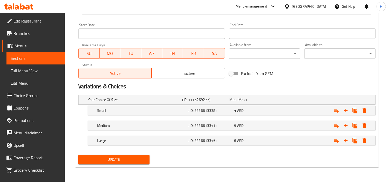
type textarea "مشروب زبادي تقليدي بارد وكريمي"
click at [106, 161] on span "Update" at bounding box center [114, 160] width 63 height 6
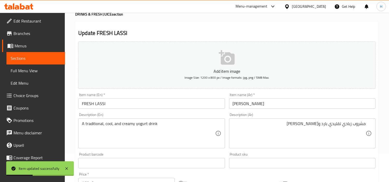
scroll to position [9, 0]
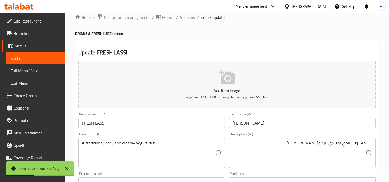
click at [187, 19] on span "Sections" at bounding box center [187, 17] width 15 height 6
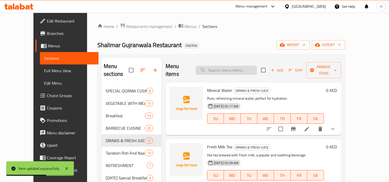
click at [224, 70] on input "search" at bounding box center [226, 70] width 61 height 9
paste input "AVOCADO JUICE"
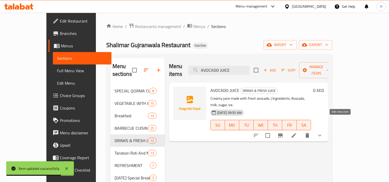
type input "AVOCADO JUICE"
click at [297, 133] on icon at bounding box center [294, 136] width 6 height 6
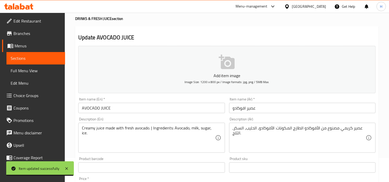
scroll to position [58, 0]
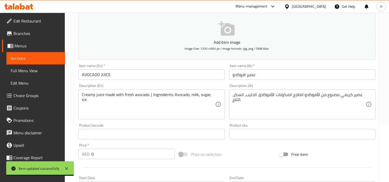
click at [163, 128] on div "Product barcode Product barcode" at bounding box center [151, 132] width 147 height 16
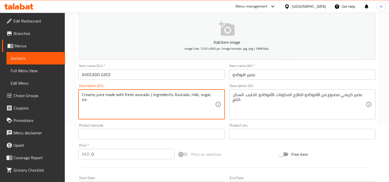
click at [163, 110] on textarea "Creamy juice made with fresh avocado. | Ingredients: Avocado, milk, sugar, ice." at bounding box center [148, 104] width 133 height 25
paste textarea "A thick and smooth juice blended from fresh avocados, offering a rich and healt…"
drag, startPoint x: 173, startPoint y: 100, endPoint x: 176, endPoint y: 100, distance: 3.0
click at [176, 100] on textarea "A thick and smooth juice blended from fresh avocados, offering a rich and healt…" at bounding box center [148, 104] width 133 height 25
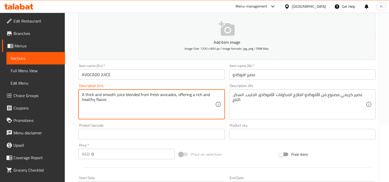
click at [189, 94] on textarea "A thick and smooth juice blended from fresh avocados, offering a rich and healt…" at bounding box center [148, 104] width 133 height 25
type textarea "A thick and smooth juice blended from fresh avocados, offering a rich and healt…"
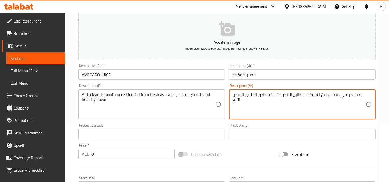
click at [268, 107] on textarea "عصير كريمي مصنوع من الأفوكادو الطازج المكونات: الأفوكادو، الحليب، السكر، الثلج." at bounding box center [299, 104] width 133 height 25
paste textarea "سميك وناعم مخلوط من الأفوكادو الطازج، يقدم نكهة غنية وصحية"
click at [313, 97] on textarea "عصير سميك وناعم مخلوط من الأفوكادو الطازج، يقدم نكهة غنية وصحية." at bounding box center [299, 104] width 133 height 25
click at [297, 94] on textarea "عصير سميك وناعم مخلوط من أفوكادو الطازج، يقدم نكهة غنية وصحية." at bounding box center [299, 104] width 133 height 25
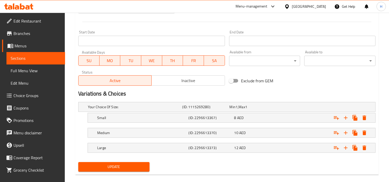
scroll to position [211, 0]
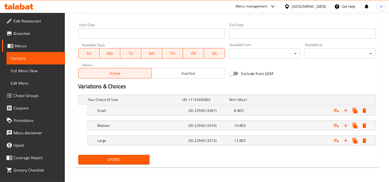
type textarea "عصير سميك وناعم مخلوط من أفوكادو طازج، يقدم نكهة غنية وصحية."
click at [114, 160] on span "Update" at bounding box center [114, 160] width 63 height 6
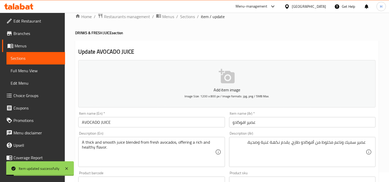
scroll to position [0, 0]
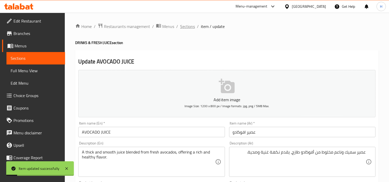
click at [185, 27] on span "Sections" at bounding box center [187, 26] width 15 height 6
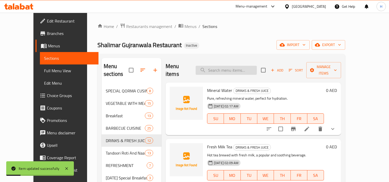
click at [226, 66] on input "search" at bounding box center [226, 70] width 61 height 9
paste input "BANANA JUICE"
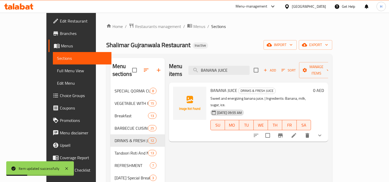
type input "BANANA JUICE"
click at [297, 133] on icon at bounding box center [294, 136] width 6 height 6
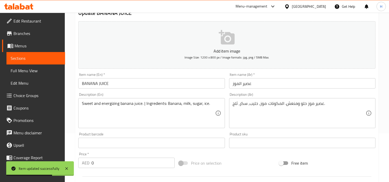
scroll to position [58, 0]
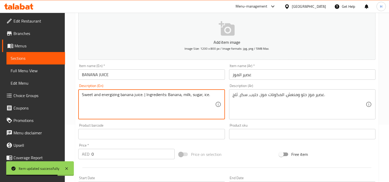
click at [166, 106] on textarea "Sweet and energizing banana juice. | Ingredients: Banana, milk, sugar, ice." at bounding box center [148, 104] width 133 height 25
paste textarea "A sweet and creamy juice made from ripe bananas, with a hint of cinnamon"
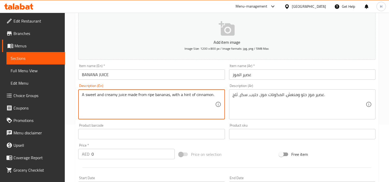
type textarea "A sweet and creamy juice made from ripe bananas, with a hint of cinnamon."
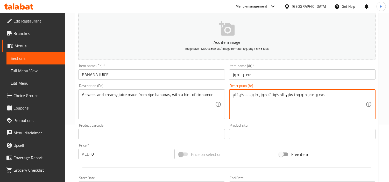
click at [280, 115] on textarea "عصير موز حلو ومنعش. المكونات: موز، حليب، سكر، ثلج." at bounding box center [299, 104] width 133 height 25
paste textarea "حلو وكريمي مصنوع من الموز الناضج مع لمسة من القرفة"
click at [312, 97] on textarea "عصير حلو وكريمي مصنوع من الموز الناضج مع لمسة من القرفة." at bounding box center [299, 104] width 133 height 25
click at [305, 97] on textarea "عصير حلو وكريمي مصنوع من موز الناضج مع لمسة من القرفة." at bounding box center [299, 104] width 133 height 25
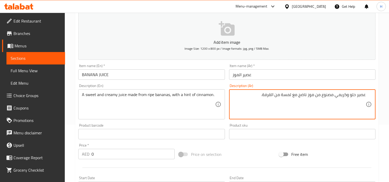
click at [272, 97] on textarea "عصير حلو وكريمي مصنوع من موز ناضج مع لمسة من القرفة." at bounding box center [299, 104] width 133 height 25
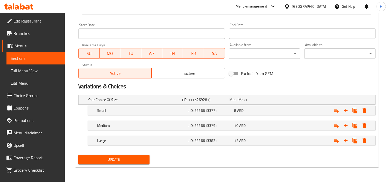
type textarea "عصير حلو وكريمي مصنوع من موز ناضج مع لمسة من قرفة."
click at [119, 159] on span "Update" at bounding box center [114, 160] width 63 height 6
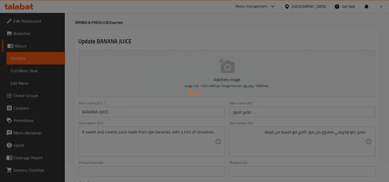
scroll to position [0, 0]
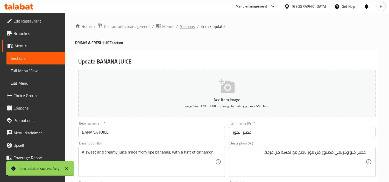
click at [185, 28] on span "Sections" at bounding box center [187, 26] width 15 height 6
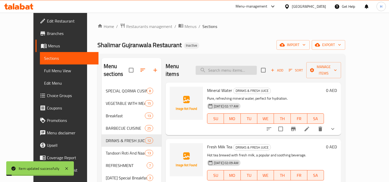
click at [231, 68] on input "search" at bounding box center [226, 70] width 61 height 9
paste input "Roghani Nan"
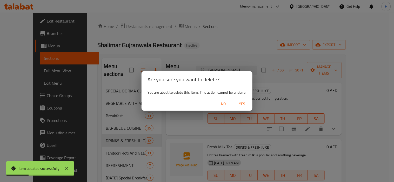
click at [224, 108] on button "No" at bounding box center [223, 104] width 17 height 10
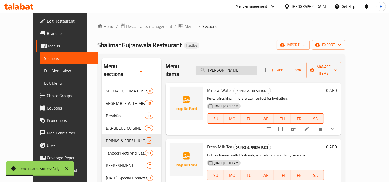
click at [239, 71] on div "Menu items Roghani Nan Add Sort Manage items" at bounding box center [254, 70] width 176 height 25
click at [240, 68] on input "Roghani Nan" at bounding box center [226, 70] width 61 height 9
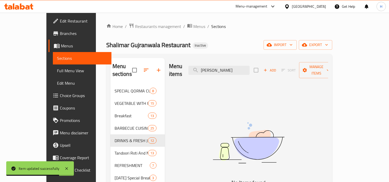
drag, startPoint x: 223, startPoint y: 67, endPoint x: 206, endPoint y: 38, distance: 32.9
click at [227, 68] on input "Roghani Nan" at bounding box center [219, 70] width 61 height 9
type input "Nan"
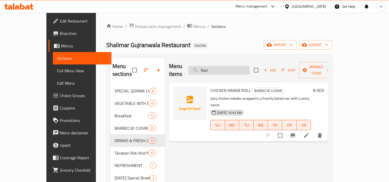
click at [215, 66] on input "Nan" at bounding box center [219, 70] width 61 height 9
click at [222, 66] on input "Nan" at bounding box center [219, 70] width 61 height 9
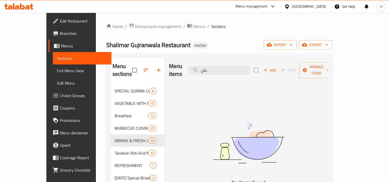
type input "ى"
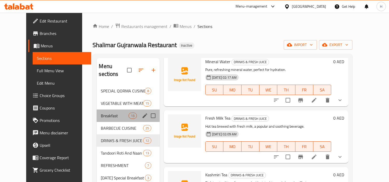
click at [97, 112] on div "Breakfast 13" at bounding box center [128, 116] width 63 height 12
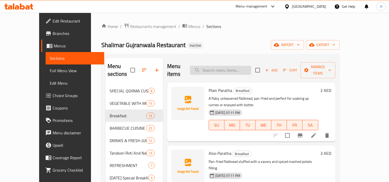
click at [221, 66] on input "search" at bounding box center [220, 70] width 61 height 9
type input "ل"
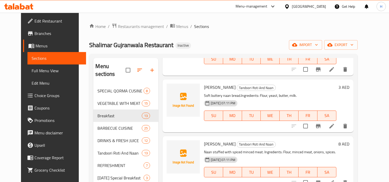
scroll to position [173, 0]
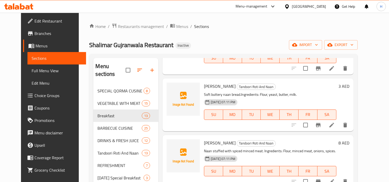
type input "nan"
click at [334, 123] on icon at bounding box center [332, 125] width 5 height 5
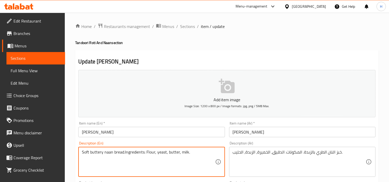
click at [130, 155] on textarea "Soft buttery naan bread.Ingredients: Flour, yeast, butter, milk." at bounding box center [148, 162] width 133 height 25
paste textarea "Soft, flaky nan bread enriched with butter and baked to a perfect golden brown …"
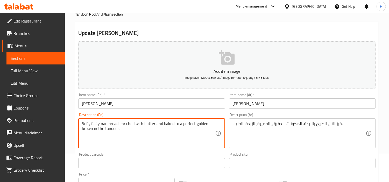
scroll to position [29, 0]
type textarea "Soft, flaky nan bread enriched with butter and baked to a perfect golden brown …"
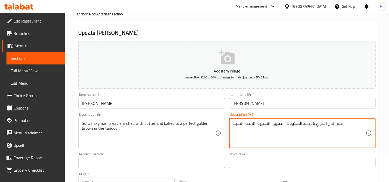
click at [299, 136] on textarea "خبز النان الطري بالزبدة. المكونات: الدقيق، الخميرة، الزبدة، الحليب." at bounding box center [299, 133] width 133 height 25
paste textarea "ناعم والمتقشر المدعم بالزبدة والمخبوز حتى يصبح لونه بنيًا ذهبيًا مثاليًا في الت…"
click at [357, 127] on textarea "خبز النان الناعم والمتقشر المدعم بالزبدة والمخبوز حتى يصبح لونه بنيًا ذهبيًا مث…" at bounding box center [299, 133] width 133 height 25
click at [351, 126] on textarea "خبز نان الناعم والمتقشر المدعم بالزبدة والمخبوز حتى يصبح لونه بنيًا ذهبيًا مثال…" at bounding box center [299, 133] width 133 height 25
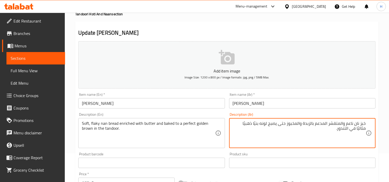
click at [342, 125] on textarea "خبز نان ناعم والمتقشر المدعم بالزبدة والمخبوز حتى يصبح لونه بنيًا ذهبيًا مثاليً…" at bounding box center [299, 133] width 133 height 25
click at [328, 124] on textarea "خبز نان ناعم وفليكي المدعم بالزبدة والمخبوز حتى يصبح لونه بنيًا ذهبيًا مثاليًا …" at bounding box center [299, 133] width 133 height 25
click at [321, 123] on textarea "خبز نان ناعم وفليكي المدعم بالزبدة والمخبوز حتى يصبح لونه بنيًا ذهبيًا مثاليًا …" at bounding box center [299, 133] width 133 height 25
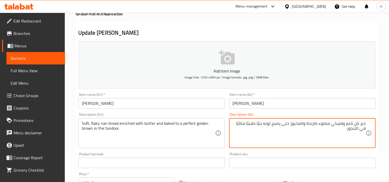
click at [302, 125] on textarea "خبز نان ناعم وفليكي مملوء بالزبدة والمخبوز حتى يصبح لونه بنيًا ذهبيًا مثاليًا ف…" at bounding box center [299, 133] width 133 height 25
click at [261, 125] on textarea "خبز نان ناعم وفليكي مملوء بالزبدة ومخبوز حتى يصبح لونه بنيًا ذهبيًا مثاليًا في …" at bounding box center [299, 133] width 133 height 25
click at [249, 125] on textarea "خبز نان ناعم وفليكي مملوء بالزبدة ومخبوز حتى يصبح لونه بني ذهبيًا مثاليًا في ال…" at bounding box center [299, 133] width 133 height 25
click at [239, 125] on textarea "خبز نان ناعم وفليكي مملوء بالزبدة ومخبوز حتى يصبح لونه بني ذهبي مثاليًا في التن…" at bounding box center [299, 133] width 133 height 25
click at [357, 130] on textarea "خبز نان ناعم وفليكي مملوء بالزبدة ومخبوز حتى يصبح لونه بني ذهبي مثالي في التندو…" at bounding box center [299, 133] width 133 height 25
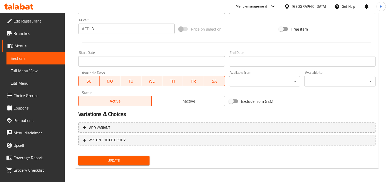
type textarea "خبز نان ناعم وفليكي مملوء بالزبدة ومخبوز حتى يصبح لونه بني ذهبي مثالي في تندور."
click at [136, 158] on span "Update" at bounding box center [114, 161] width 63 height 6
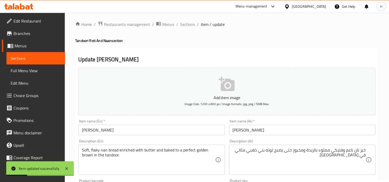
scroll to position [0, 0]
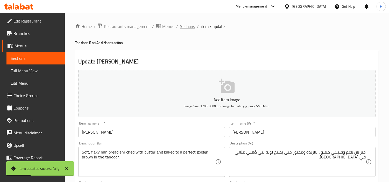
click at [186, 30] on span "Sections" at bounding box center [187, 26] width 15 height 6
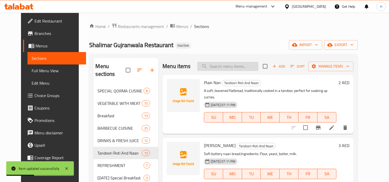
click at [250, 69] on input "search" at bounding box center [227, 66] width 61 height 9
paste input "Qeema Nan"
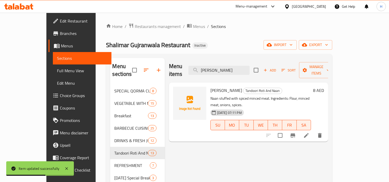
type input "Qeema Nan"
click at [310, 133] on icon at bounding box center [307, 136] width 6 height 6
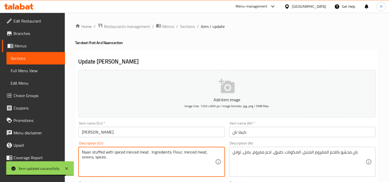
click at [127, 155] on textarea "Naan stuffed with spiced minced meat. Ingredients: Flour, minced meat, onions, …" at bounding box center [148, 162] width 133 height 25
paste textarea "A delicious, savory nan bread generously stuffed with seasoned minced meat"
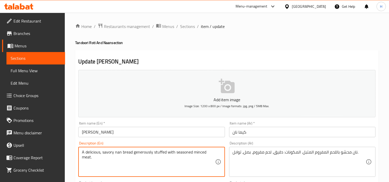
type textarea "A delicious, savory nan bread generously stuffed with seasoned minced meat."
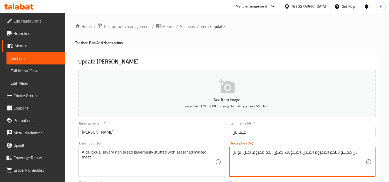
click at [258, 154] on textarea "نان محشو باللحم المفروم المتبل. المكونات: دقيق، لحم مفروم، بصل، توابل." at bounding box center [299, 162] width 133 height 25
paste textarea "خبز نان لذيذ ولذيذ محشو بسخاء باللحم المفروم المت"
click at [343, 154] on textarea "خبز نان لذيذ ولذيذ محشو بسخاء باللحم المفروم المتبل." at bounding box center [299, 162] width 133 height 25
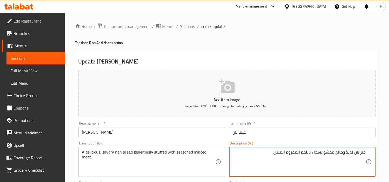
click at [299, 152] on textarea "خبز نان لذيذ ومالح محشو بسخاء باللحم المفروم المتبل." at bounding box center [299, 162] width 133 height 25
click at [285, 152] on textarea "خبز نان لذيذ ومالح محشو بسخاء باللحم مفروم المتبل." at bounding box center [299, 162] width 133 height 25
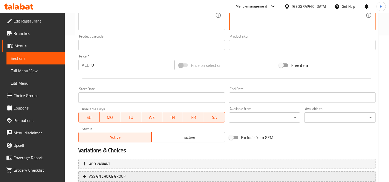
scroll to position [183, 0]
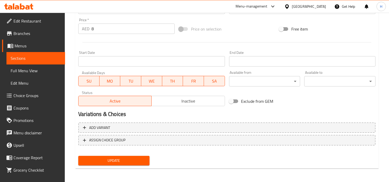
type textarea "خبز نان لذيذ ومالح محشو بسخاء باللحم مفروم متبل."
click at [115, 158] on span "Update" at bounding box center [114, 161] width 63 height 6
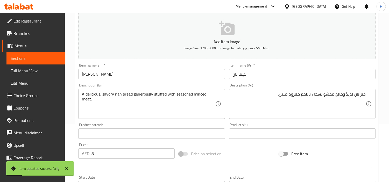
scroll to position [0, 0]
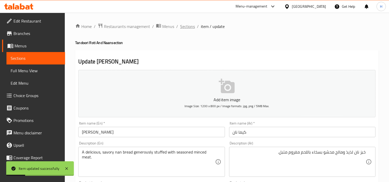
click at [190, 29] on span "Sections" at bounding box center [187, 26] width 15 height 6
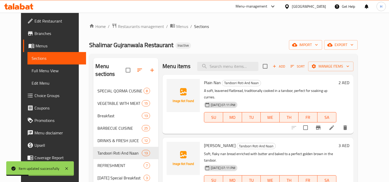
click at [231, 60] on div "Menu items Add Sort Manage items" at bounding box center [258, 66] width 191 height 17
click at [241, 75] on div "Plain Nan Tandoori Roti And Naan A soft, leavened flatbread, traditionally cook…" at bounding box center [258, 104] width 191 height 59
click at [239, 68] on input "search" at bounding box center [227, 66] width 61 height 9
paste input "FRUIT CHAT"
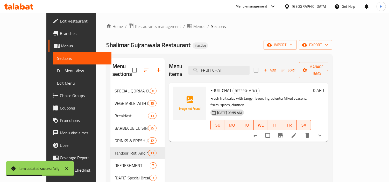
type input "FRUIT CHAT"
click at [302, 131] on li at bounding box center [294, 135] width 15 height 9
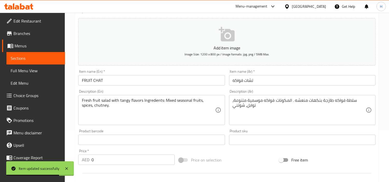
scroll to position [58, 0]
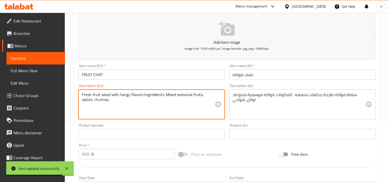
click at [154, 99] on textarea "Fresh fruit salad with tangy flavors Ingredients: Mixed seasonal fruits, spices…" at bounding box center [148, 104] width 133 height 25
paste textarea "A vibrant and fresh mix of seasonal fruits, tossed with a tangy and sweet chaat…"
type textarea "A vibrant and fresh mix of seasonal fruits, tossed with a tangy and sweet chaat…"
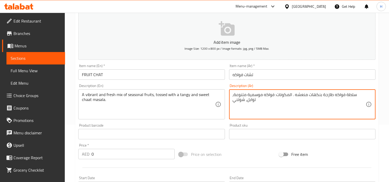
click at [265, 108] on textarea "سلطة فواكه طازجة بنكهات منعشه . المكونات: فواكه موسمية متنوعة، توابل، شوتني" at bounding box center [299, 104] width 133 height 25
paste textarea "مزيج نابض بالحياة وطازج من الفواكه الموسمية، ممزوج بتوابل الشات ماسالا اللذيذة …"
drag, startPoint x: 333, startPoint y: 95, endPoint x: 357, endPoint y: 95, distance: 23.4
click at [357, 95] on textarea "مزيج نابض بالحياة وطازج من الفواكه الموسمية، ممزوج بتوابل الشات ماسالا اللذيذة …" at bounding box center [299, 104] width 133 height 25
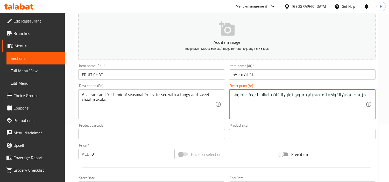
type textarea "مزيج طازج من الفواكه الموسمية، ممزوج بتوابل الشات ماسالا اللذيذة والحلوة."
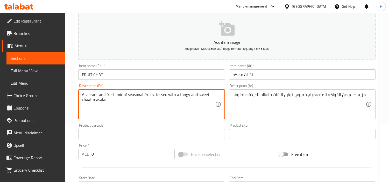
click at [95, 95] on textarea "A vibrant and fresh mix of seasonal fruits, tossed with a tangy and sweet chaat…" at bounding box center [148, 104] width 133 height 25
click at [88, 95] on textarea "A and fresh mix of seasonal fruits, tossed with a tangy and sweet chaat masala." at bounding box center [148, 104] width 133 height 25
type textarea "A fresh mix of seasonal fruits, tossed with a tangy and sweet chaat masala."
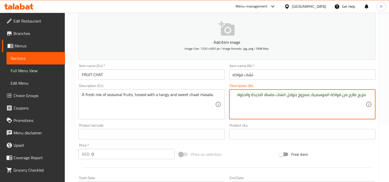
click at [327, 97] on textarea "مزيج طازج من فواكه الموسمية، ممزوج بتوابل الشات ماسالا اللذيذة والحلوة." at bounding box center [299, 104] width 133 height 25
click at [307, 96] on textarea "مزيج طازج من فواكه موسمية، ممزوج بتوابل الشات ماسالا اللذيذة والحلوة." at bounding box center [299, 104] width 133 height 25
click at [284, 94] on textarea "مزيج طازج من فواكه موسمية، مغموس بتوابل الشات ماسالا اللذيذة والحلوة." at bounding box center [299, 104] width 133 height 25
click at [260, 94] on textarea "مزيج طازج من فواكه موسمية، مغموس بتوابل شات ماسالا اللذيذة والحلوة." at bounding box center [299, 104] width 133 height 25
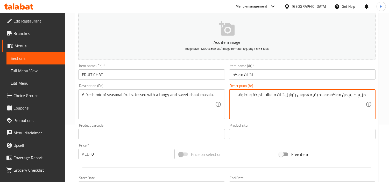
click at [260, 94] on textarea "مزيج طازج من فواكه موسمية، مغموس بتوابل شات ماسالا اللذيذة والحلوة." at bounding box center [299, 104] width 133 height 25
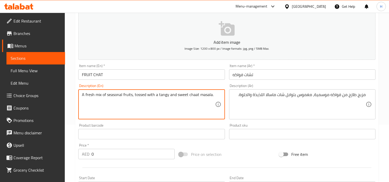
click at [161, 97] on textarea "A fresh mix of seasonal fruits, tossed with a tangy and sweet chaat masala." at bounding box center [148, 104] width 133 height 25
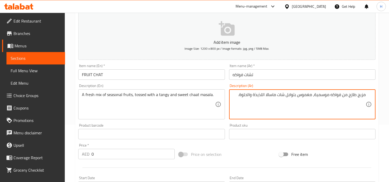
click at [261, 96] on textarea "مزيج طازج من فواكه موسمية، مغموس بتوابل شات ماسالا اللذيذة والحلوة." at bounding box center [299, 104] width 133 height 25
paste textarea "منعش"
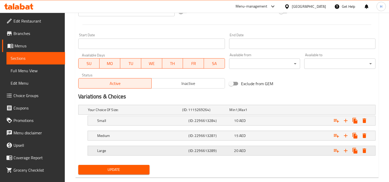
scroll to position [211, 0]
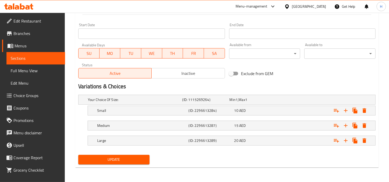
type textarea "مزيج طازج من فواكه موسمية، مغموس بتوابل شات ماسالا منعشة والحلوة."
click at [140, 159] on span "Update" at bounding box center [114, 160] width 63 height 6
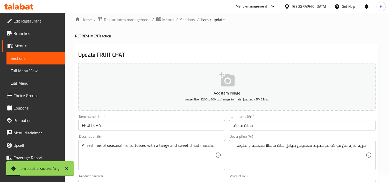
scroll to position [0, 0]
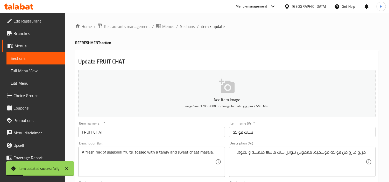
drag, startPoint x: 185, startPoint y: 26, endPoint x: 196, endPoint y: 32, distance: 12.2
click at [185, 26] on span "Sections" at bounding box center [187, 26] width 15 height 6
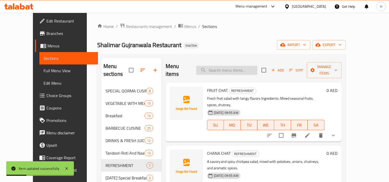
click at [236, 69] on input "search" at bounding box center [226, 70] width 61 height 9
paste input "KHEER"
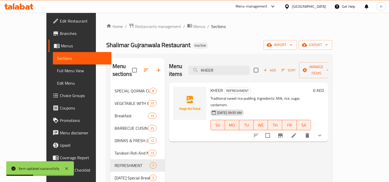
type input "KHEER"
click at [302, 131] on li at bounding box center [294, 135] width 15 height 9
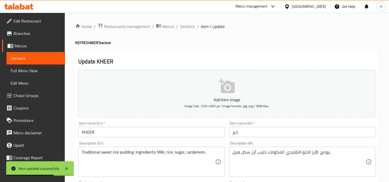
click at [121, 153] on textarea "Traditional sweet rice pudding. Ingredients: Milk, rice, sugar, cardamom." at bounding box center [148, 162] width 133 height 25
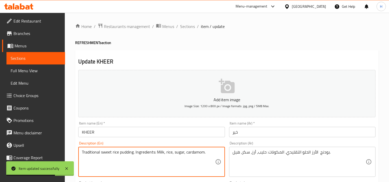
click at [121, 153] on textarea "Traditional sweet rice pudding. Ingredients: Milk, rice, sugar, cardamom." at bounding box center [148, 162] width 133 height 25
paste textarea "A classic, creamy rice pudding delicately flavored with cardamom and garnished …"
type textarea "A classic, creamy rice pudding delicately flavored with cardamom and garnished …"
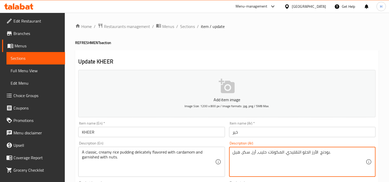
click at [327, 165] on textarea "بودنج الأرز الحلو التقليدي. المكونات: حليب، أرز، سكر، هيل." at bounding box center [299, 162] width 133 height 25
paste textarea "الأرز الكريمي الكلاسيكي بنكهة الهيل ومزين بالمكسرات"
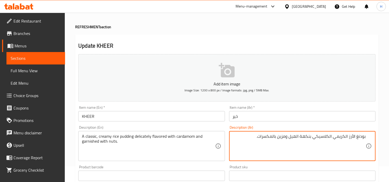
scroll to position [29, 0]
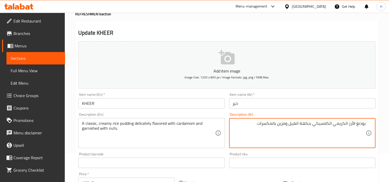
click at [354, 125] on textarea "بودنغ الأرز الكريمي الكلاسيكي بنكهة الهيل ومزين بالمكسرات." at bounding box center [299, 133] width 133 height 25
click at [348, 126] on textarea "بودنج أرز الكريمي الكلاسيكي بنكهة الهيل ومزين بالمكسرات." at bounding box center [299, 133] width 133 height 25
click at [336, 125] on textarea "بودنج أرز كريمي الكلاسيكي بنكهة الهيل ومزين بالمكسرات." at bounding box center [299, 133] width 133 height 25
click at [337, 125] on textarea "بودنج أرز كريمي لكلاسيكي بنكهة الهيل ومزين بالمكسرات." at bounding box center [299, 133] width 133 height 25
click at [305, 125] on textarea "بودنج أرز كريمي كلاسيكي بنكهة الهيل ومزين بالمكسرات." at bounding box center [299, 133] width 133 height 25
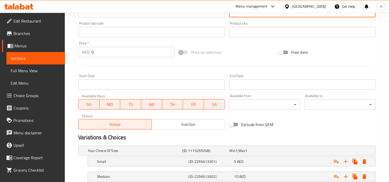
scroll to position [202, 0]
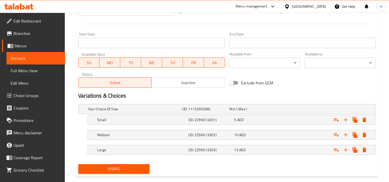
type textarea "بودنج أرز كريمي كلاسيكي بنكهة هيل ومزين بالمكسرات."
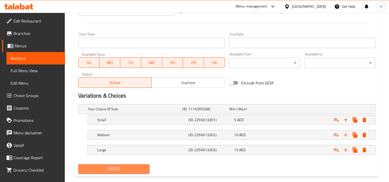
click at [121, 168] on span "Update" at bounding box center [114, 169] width 63 height 6
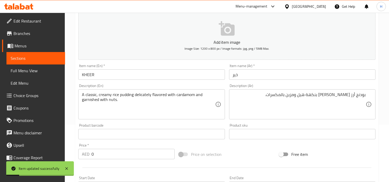
scroll to position [0, 0]
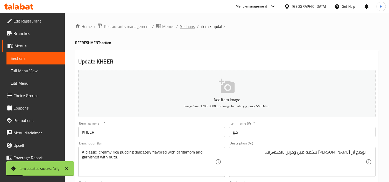
click at [188, 28] on span "Sections" at bounding box center [187, 26] width 15 height 6
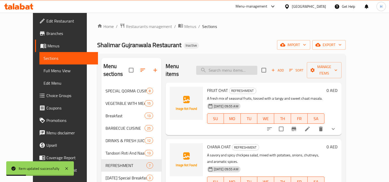
click at [224, 68] on input "search" at bounding box center [226, 70] width 61 height 9
paste input "Mutton Peshawari"
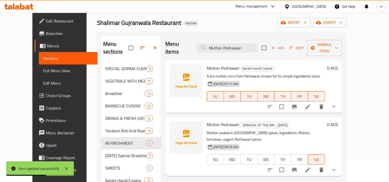
scroll to position [29, 0]
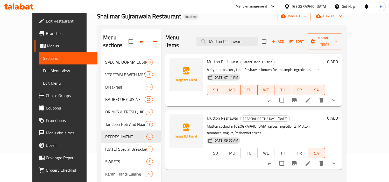
type input "Mutton Peshawari"
click at [340, 97] on button "show more" at bounding box center [334, 100] width 12 height 12
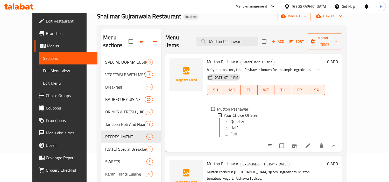
scroll to position [144, 0]
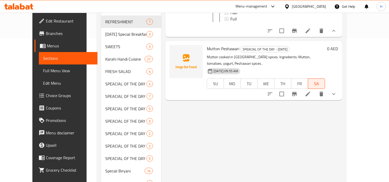
click at [337, 91] on icon "show more" at bounding box center [334, 94] width 6 height 6
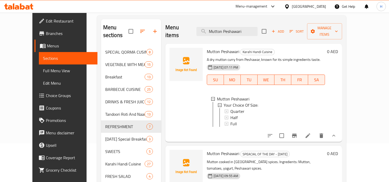
scroll to position [29, 0]
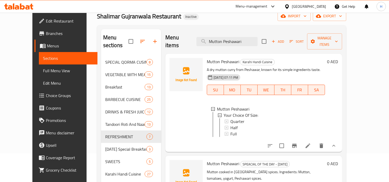
drag, startPoint x: 76, startPoint y: 139, endPoint x: 73, endPoint y: 141, distance: 3.5
click at [97, 139] on div "Menu sections SPECIAL QORMA CUSINE 8 VEGETABLE WITH MEAT 15 Breakfast 13 BARBEC…" at bounding box center [222, 180] width 250 height 311
click at [305, 6] on div "United Arab Emirates" at bounding box center [309, 7] width 34 height 6
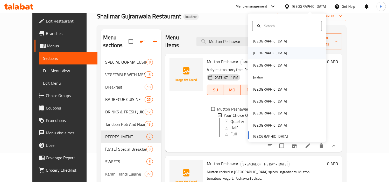
click at [258, 52] on div "Egypt" at bounding box center [270, 53] width 43 height 12
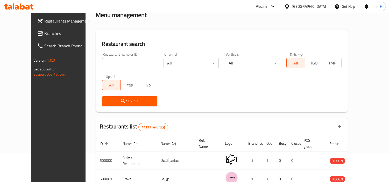
click at [44, 32] on span "Branches" at bounding box center [67, 33] width 47 height 6
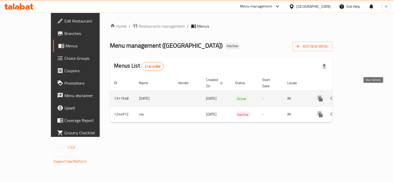
click at [361, 96] on icon "enhanced table" at bounding box center [357, 99] width 6 height 6
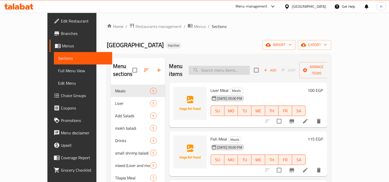
click at [240, 67] on input "search" at bounding box center [219, 70] width 61 height 9
paste input "كبدة"
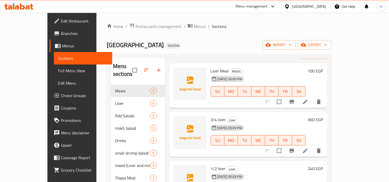
scroll to position [29, 0]
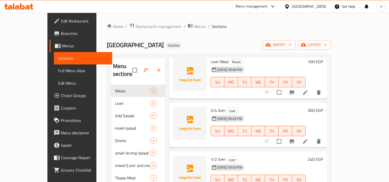
type input "كبدة"
click at [309, 139] on icon at bounding box center [306, 142] width 6 height 6
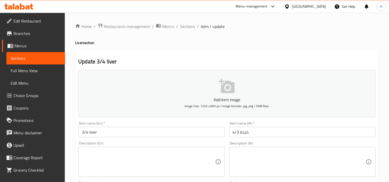
click at [318, 10] on div "Egypt" at bounding box center [305, 6] width 50 height 12
click at [321, 8] on div "Egypt" at bounding box center [309, 7] width 34 height 6
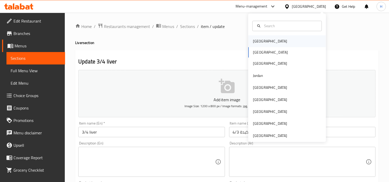
click at [260, 43] on div "[GEOGRAPHIC_DATA]" at bounding box center [270, 41] width 34 height 6
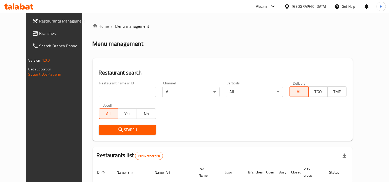
click at [47, 26] on link "Restaurants Management" at bounding box center [59, 21] width 63 height 12
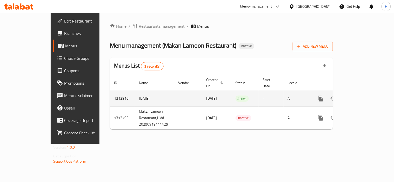
drag, startPoint x: 206, startPoint y: 93, endPoint x: 170, endPoint y: 93, distance: 35.8
click at [202, 93] on td "[DATE]" at bounding box center [216, 99] width 29 height 16
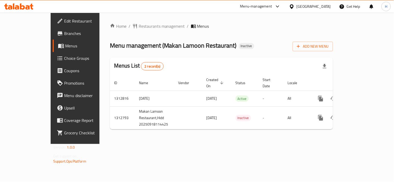
click at [53, 25] on link "Edit Restaurant" at bounding box center [85, 21] width 64 height 12
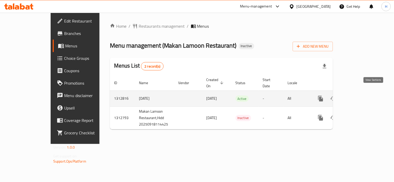
click at [361, 96] on icon "enhanced table" at bounding box center [358, 99] width 6 height 6
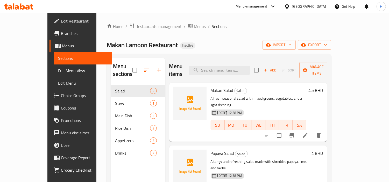
click at [58, 72] on span "Full Menu View" at bounding box center [83, 71] width 50 height 6
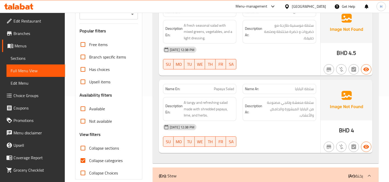
scroll to position [86, 0]
click at [84, 162] on input "Collapse categories" at bounding box center [83, 160] width 12 height 12
checkbox input "false"
click at [79, 145] on input "Collapse sections" at bounding box center [83, 148] width 12 height 12
checkbox input "true"
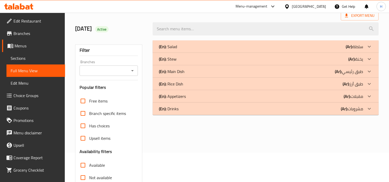
scroll to position [29, 0]
click at [204, 50] on div "(En): Salad (Ar): سلطة" at bounding box center [261, 47] width 204 height 6
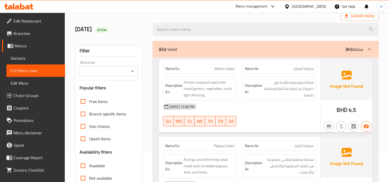
click at [298, 38] on div "(En): Salad (Ar): سلطة Name En: Makan Salad Name Ar: سلطة المكان Description En…" at bounding box center [266, 164] width 232 height 252
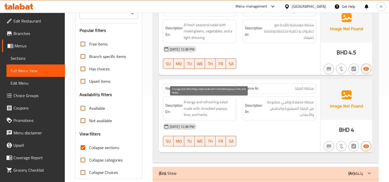
scroll to position [115, 0]
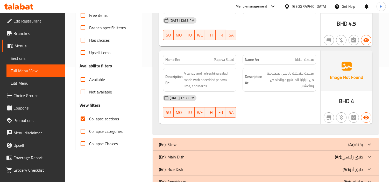
click at [190, 143] on div "(En): Stew (Ar): يخنة" at bounding box center [261, 145] width 204 height 6
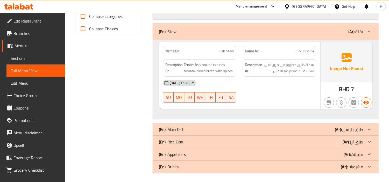
scroll to position [202, 0]
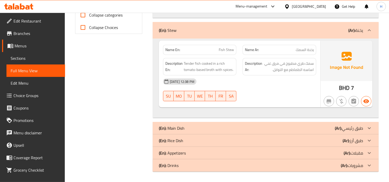
click at [194, 125] on div "(En): Main Dish (Ar): طبق رئيسي" at bounding box center [261, 128] width 204 height 6
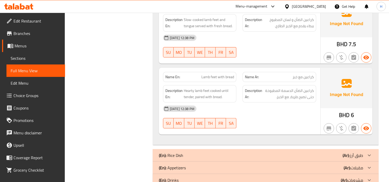
scroll to position [391, 0]
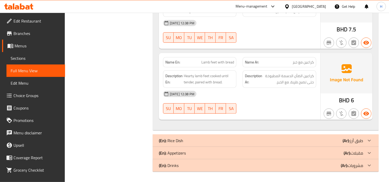
click at [216, 61] on span "Lamb feet with bread" at bounding box center [218, 62] width 33 height 5
copy span "Lamb feet with bread"
click at [30, 59] on span "Sections" at bounding box center [36, 58] width 50 height 6
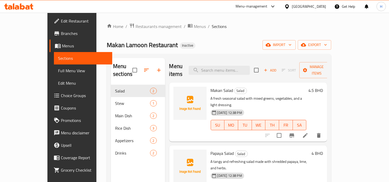
click at [247, 72] on div "Menu items Add Sort Manage items" at bounding box center [248, 70] width 158 height 25
click at [248, 69] on input "search" at bounding box center [219, 70] width 61 height 9
paste input "Lamb feet with bread"
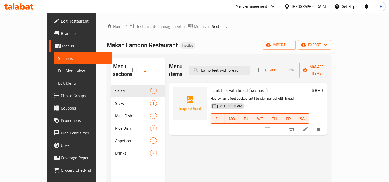
type input "Lamb feet with bread"
click at [313, 125] on li at bounding box center [305, 129] width 15 height 9
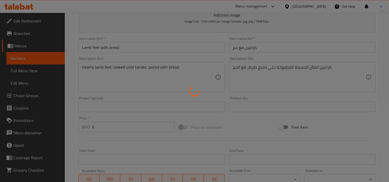
scroll to position [86, 0]
click at [293, 44] on div at bounding box center [194, 91] width 389 height 182
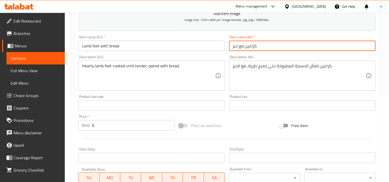
click at [293, 44] on input "كراعين مع خبز" at bounding box center [302, 46] width 147 height 10
click at [360, 48] on input "كراعين مع خبز" at bounding box center [302, 46] width 147 height 10
type input "كراعين ضأن مع خبز"
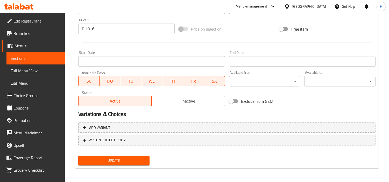
click at [143, 156] on button "Update" at bounding box center [113, 161] width 71 height 10
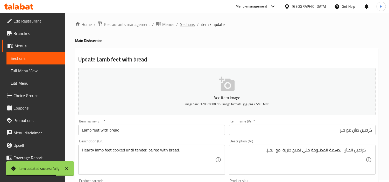
scroll to position [0, 0]
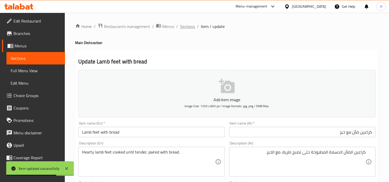
click at [193, 26] on span "Sections" at bounding box center [187, 26] width 15 height 6
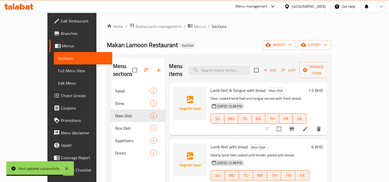
click at [58, 73] on span "Full Menu View" at bounding box center [83, 71] width 50 height 6
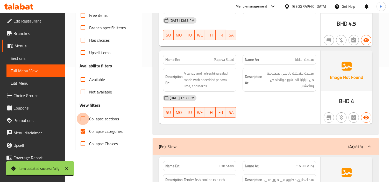
click at [89, 119] on input "Collapse sections" at bounding box center [83, 119] width 12 height 12
checkbox input "true"
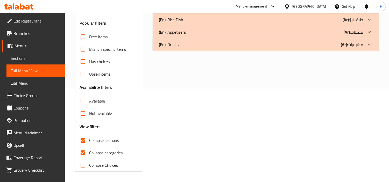
click at [86, 132] on div "Free items Branch specific items Has choices Upsell items Availability filters …" at bounding box center [109, 101] width 58 height 141
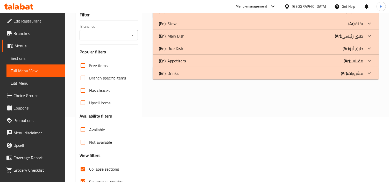
click at [192, 35] on div "(En): Main Dish (Ar): طبق رئيسي" at bounding box center [261, 36] width 204 height 6
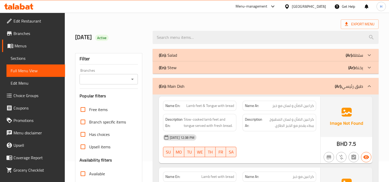
scroll to position [20, 0]
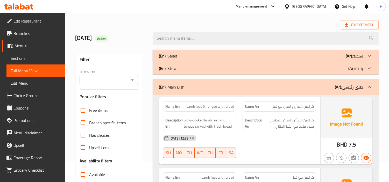
drag, startPoint x: 39, startPoint y: 55, endPoint x: 68, endPoint y: 67, distance: 30.8
click at [40, 55] on span "Sections" at bounding box center [36, 58] width 50 height 6
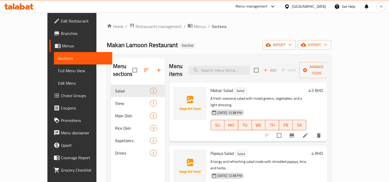
click at [277, 69] on span "Add" at bounding box center [270, 70] width 14 height 6
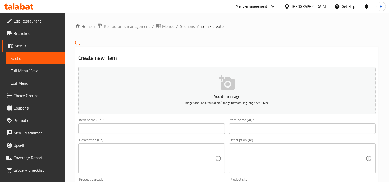
click at [152, 127] on input "text" at bounding box center [151, 129] width 147 height 10
paste input "Shakriya with Vermicelli Rice ( Meat / Chicken)"
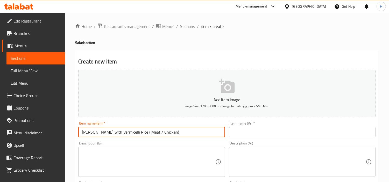
drag, startPoint x: 94, startPoint y: 133, endPoint x: 90, endPoint y: 137, distance: 5.5
click at [90, 137] on input "Shakriya with Vermicelli Rice ( Meat / Chicken)" at bounding box center [151, 132] width 147 height 10
type input "Shakriya with Vermicelli Rice ( Meat / Chicken)"
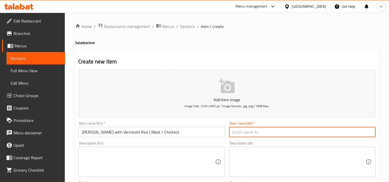
click at [293, 131] on input "text" at bounding box center [302, 132] width 147 height 10
paste input "شاكرية شامية مع أرز بالشعيرية ( لحم / دجاج)"
click at [355, 132] on input "شاكرية شامية مع أرز بالشعيرية ( لحم / دجاج)" at bounding box center [302, 132] width 147 height 10
type input "شاكرية شامية مع أرز بالشعيرية ( لحم / دجاج)"
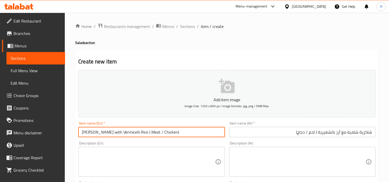
click at [94, 133] on input "Shakriya with Vermicelli Rice ( Meat / Chicken)" at bounding box center [151, 132] width 147 height 10
click at [97, 133] on input "Shakriya with Vermicelli Rice ( Meat / Chicken)" at bounding box center [151, 132] width 147 height 10
paste input "Shamia"
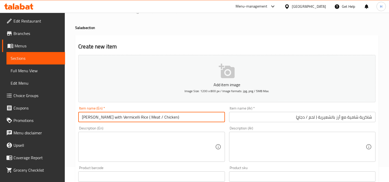
scroll to position [29, 0]
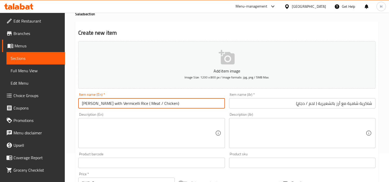
type input "Shakriya Shamia with Vermicelli Rice ( Meat / Chicken)"
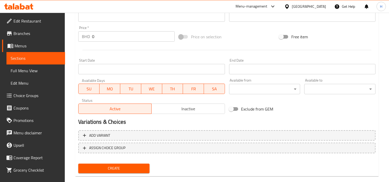
scroll to position [183, 0]
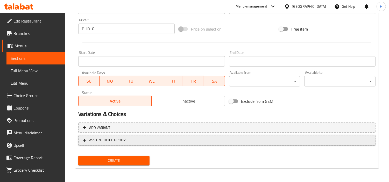
click at [147, 141] on span "ASSIGN CHOICE GROUP" at bounding box center [227, 140] width 288 height 6
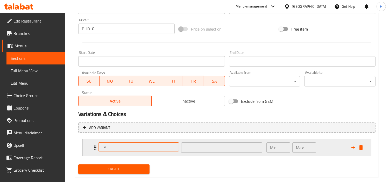
click at [147, 147] on span "Expand" at bounding box center [138, 147] width 77 height 5
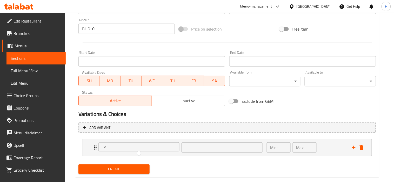
click at [132, 167] on div at bounding box center [197, 91] width 394 height 182
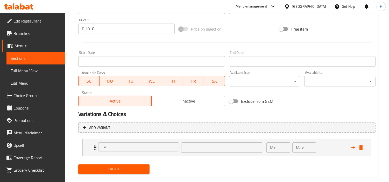
click at [140, 168] on span "Create" at bounding box center [114, 169] width 63 height 6
click at [365, 151] on div "Expand" at bounding box center [358, 148] width 16 height 8
click at [362, 148] on icon "delete" at bounding box center [362, 148] width 4 height 5
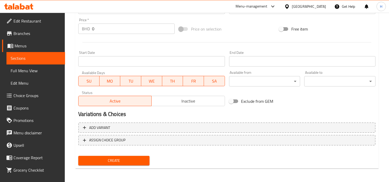
click at [109, 156] on button "Create" at bounding box center [113, 161] width 71 height 10
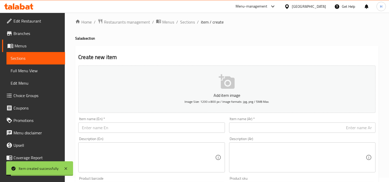
scroll to position [0, 0]
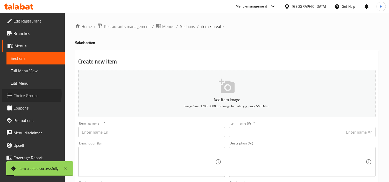
click at [21, 94] on span "Choice Groups" at bounding box center [36, 96] width 47 height 6
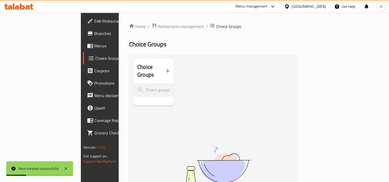
click at [165, 68] on icon "button" at bounding box center [168, 71] width 6 height 6
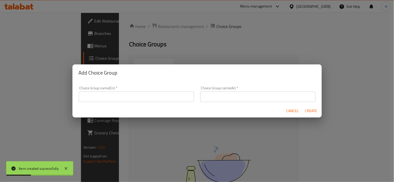
click at [147, 105] on div "Cancel Create" at bounding box center [196, 111] width 249 height 14
click at [152, 96] on input "text" at bounding box center [136, 97] width 115 height 10
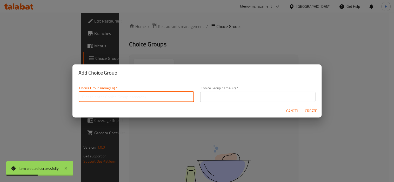
type input "Your Choice Of:"
click at [237, 100] on input "text" at bounding box center [257, 97] width 115 height 10
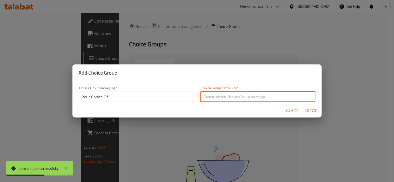
type input "إختيارك من:"
click at [308, 112] on span "Create" at bounding box center [311, 111] width 12 height 6
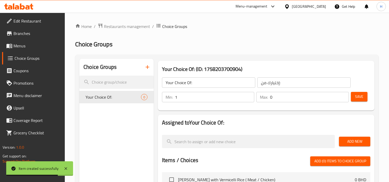
type input "1"
click at [250, 95] on input "1" at bounding box center [215, 97] width 80 height 10
type input "1"
click at [343, 94] on input "1" at bounding box center [309, 97] width 79 height 10
click at [361, 140] on span "Add New" at bounding box center [355, 142] width 23 height 6
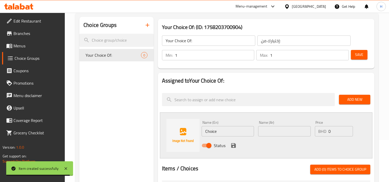
scroll to position [86, 0]
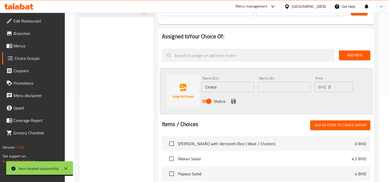
click at [226, 87] on input "Choice" at bounding box center [228, 87] width 52 height 10
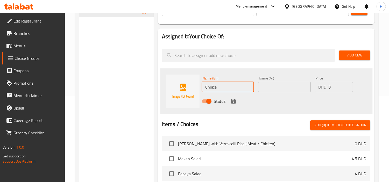
click at [226, 87] on input "Choice" at bounding box center [228, 87] width 52 height 10
type input "ةثشف"
click at [264, 88] on input "text" at bounding box center [284, 87] width 52 height 10
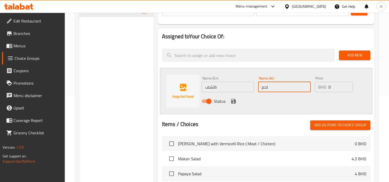
type input "لحم"
click at [228, 88] on input "ةثشف" at bounding box center [228, 87] width 52 height 10
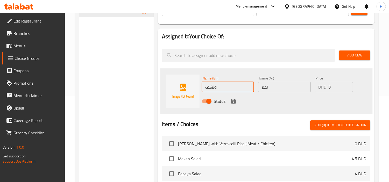
click at [228, 88] on input "ةثشف" at bounding box center [228, 87] width 52 height 10
type input "N"
type input "m"
type input "Meat"
drag, startPoint x: 333, startPoint y: 86, endPoint x: 322, endPoint y: 87, distance: 11.5
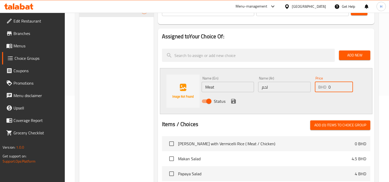
click at [322, 87] on div "BHD 0 Price" at bounding box center [334, 87] width 38 height 10
type input "8.500"
click at [235, 99] on icon "save" at bounding box center [233, 101] width 5 height 5
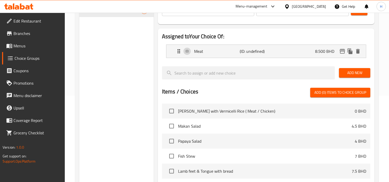
click at [352, 75] on span "Add New" at bounding box center [355, 73] width 23 height 6
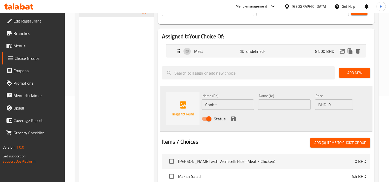
click at [236, 104] on input "Choice" at bounding box center [228, 105] width 52 height 10
type input "Chicken"
click at [286, 106] on input "text" at bounding box center [284, 105] width 52 height 10
type input "دجاج"
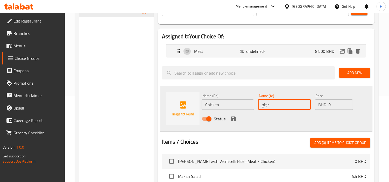
click at [337, 108] on input "0" at bounding box center [341, 105] width 25 height 10
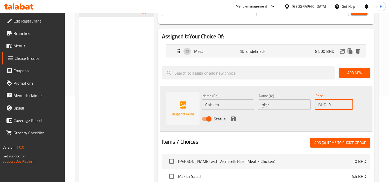
click at [337, 108] on input "0" at bounding box center [341, 105] width 25 height 10
click at [326, 106] on p "BHD" at bounding box center [323, 105] width 8 height 6
click at [333, 104] on input "0" at bounding box center [341, 105] width 25 height 10
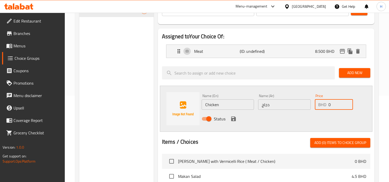
click at [333, 104] on input "0" at bounding box center [341, 105] width 25 height 10
paste input "6.85"
type input "6.850"
click at [235, 117] on icon "save" at bounding box center [233, 119] width 5 height 5
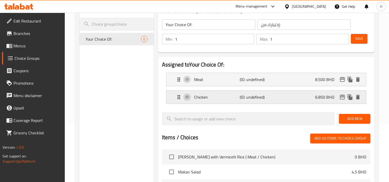
scroll to position [29, 0]
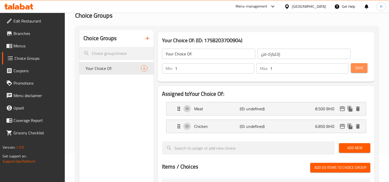
click at [364, 68] on span "Save" at bounding box center [359, 68] width 8 height 6
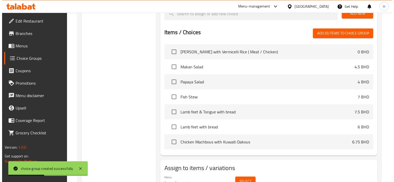
scroll to position [194, 0]
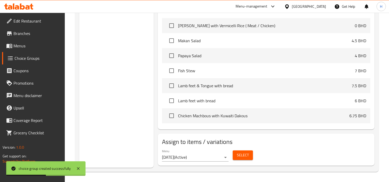
click at [237, 152] on span "Select" at bounding box center [243, 155] width 12 height 6
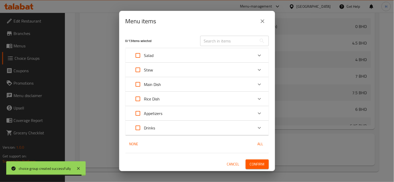
click at [162, 99] on div "Rice Dish" at bounding box center [192, 99] width 121 height 12
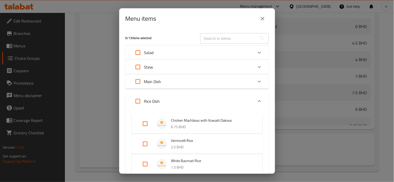
click at [173, 81] on div "Main Dish" at bounding box center [192, 82] width 121 height 12
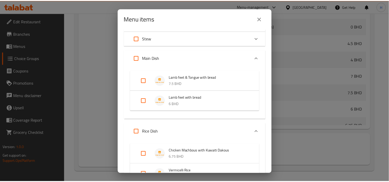
scroll to position [0, 0]
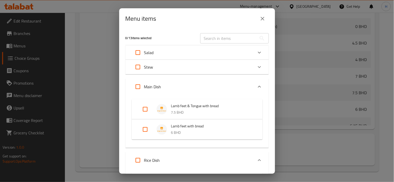
click at [266, 20] on button "close" at bounding box center [262, 18] width 12 height 12
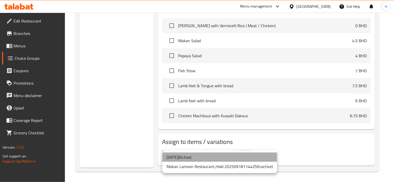
click at [211, 160] on li "18/9/2025 ( Active )" at bounding box center [219, 157] width 115 height 9
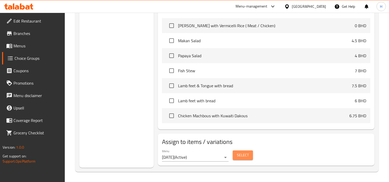
click at [248, 155] on span "Select" at bounding box center [243, 155] width 12 height 6
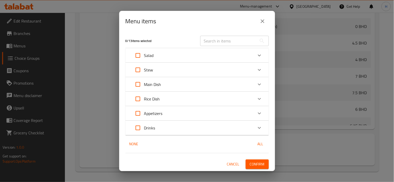
click at [172, 87] on div "Main Dish" at bounding box center [192, 84] width 121 height 12
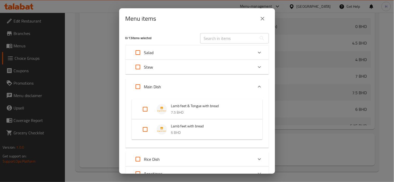
click at [36, 48] on div "Menu items 0 / 13 items selected ​ Salad Shakriya Shamia with Vermicelli Rice (…" at bounding box center [197, 91] width 394 height 182
click at [261, 22] on button "close" at bounding box center [262, 18] width 12 height 12
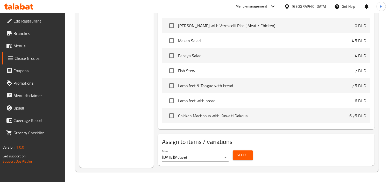
click at [34, 43] on span "Menus" at bounding box center [36, 46] width 47 height 6
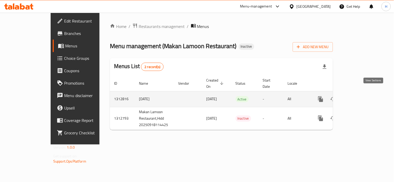
click at [364, 93] on link "enhanced table" at bounding box center [358, 99] width 12 height 12
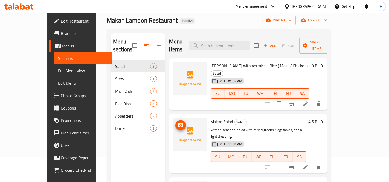
scroll to position [58, 0]
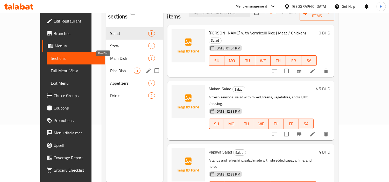
click at [110, 55] on span "Main Dish" at bounding box center [129, 58] width 38 height 6
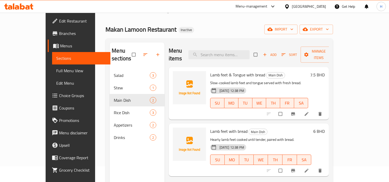
scroll to position [15, 0]
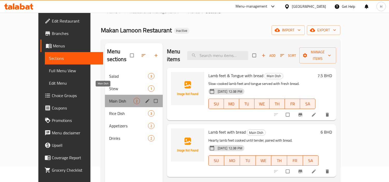
click at [109, 98] on span "Main Dish" at bounding box center [121, 101] width 24 height 6
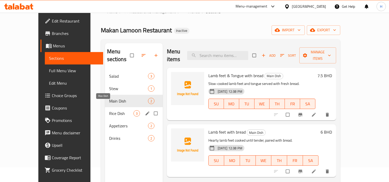
click at [114, 111] on span "Rice Dish" at bounding box center [121, 114] width 24 height 6
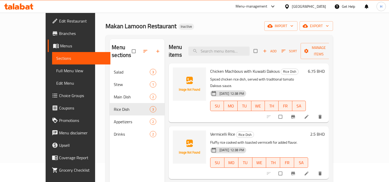
scroll to position [15, 0]
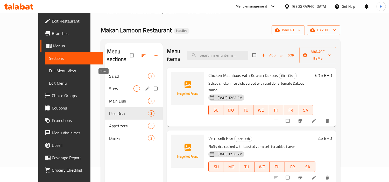
click at [109, 86] on span "Stew" at bounding box center [121, 89] width 24 height 6
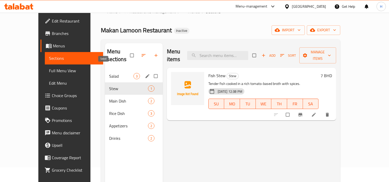
click at [109, 73] on span "Salad" at bounding box center [121, 76] width 24 height 6
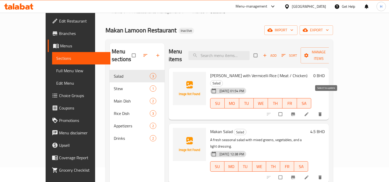
click at [287, 109] on input "checkbox" at bounding box center [281, 114] width 11 height 10
click at [334, 54] on span "Manage items" at bounding box center [319, 55] width 29 height 13
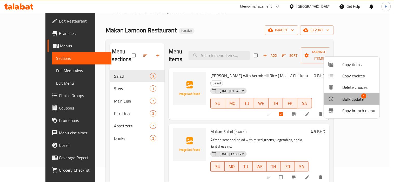
click at [343, 97] on span "Bulk update" at bounding box center [352, 99] width 21 height 6
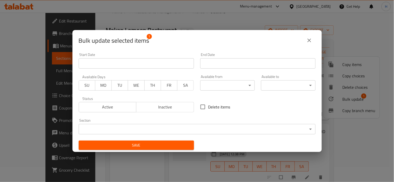
click at [133, 125] on body "​ Menu-management [GEOGRAPHIC_DATA] Get Help H Edit Restaurant Branches Menus S…" at bounding box center [197, 83] width 394 height 170
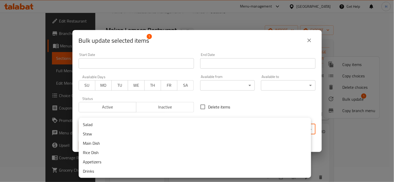
click at [132, 144] on li "Main Dish" at bounding box center [195, 143] width 232 height 9
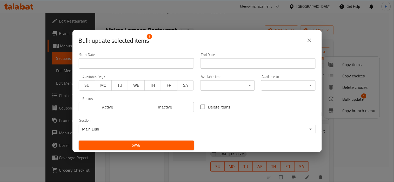
click at [133, 145] on span "Save" at bounding box center [136, 145] width 107 height 6
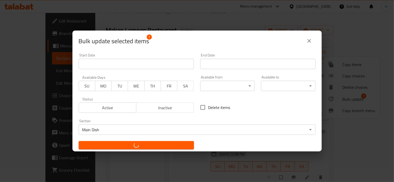
checkbox input "false"
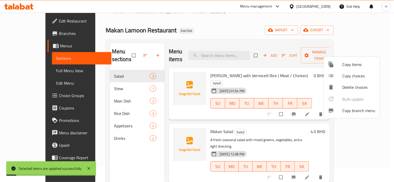
click at [99, 91] on div at bounding box center [197, 91] width 394 height 182
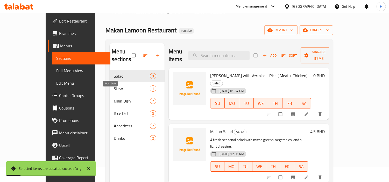
click at [114, 98] on span "Main Dish" at bounding box center [132, 101] width 36 height 6
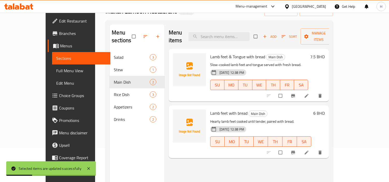
scroll to position [44, 0]
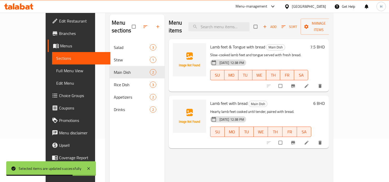
click at [263, 147] on div "Menu items Add Sort Manage items Lamb feet & Tongue with bread Main Dish Slow-c…" at bounding box center [247, 106] width 165 height 182
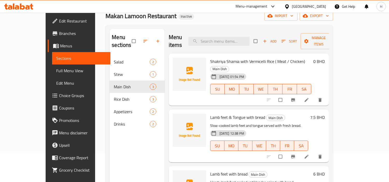
scroll to position [29, 0]
click at [310, 98] on icon at bounding box center [306, 100] width 5 height 5
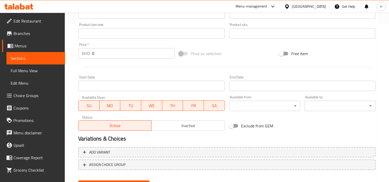
scroll to position [173, 0]
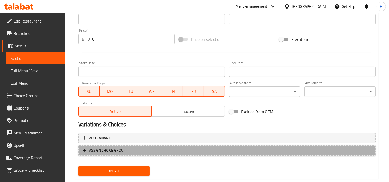
click at [140, 150] on span "ASSIGN CHOICE GROUP" at bounding box center [227, 151] width 288 height 6
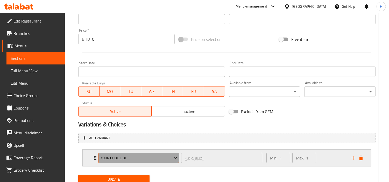
click at [157, 160] on span "Your Choice Of:" at bounding box center [138, 158] width 77 height 6
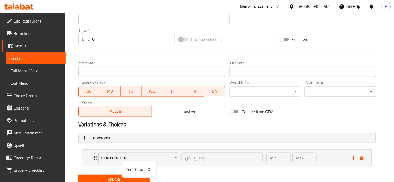
click at [99, 181] on div at bounding box center [197, 91] width 394 height 182
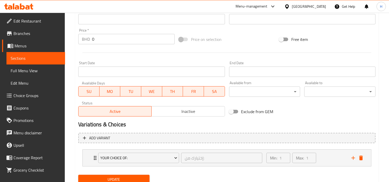
click at [105, 177] on span "Update" at bounding box center [114, 180] width 63 height 6
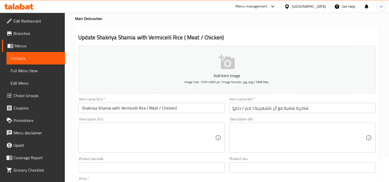
scroll to position [0, 0]
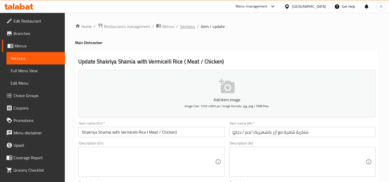
drag, startPoint x: 184, startPoint y: 30, endPoint x: 187, endPoint y: 29, distance: 3.0
click at [188, 28] on span "Sections" at bounding box center [187, 26] width 15 height 6
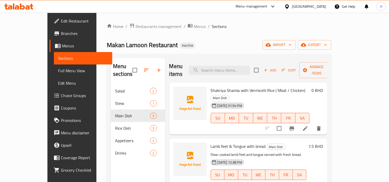
click at [58, 69] on span "Full Menu View" at bounding box center [83, 71] width 50 height 6
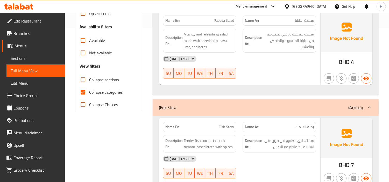
scroll to position [173, 0]
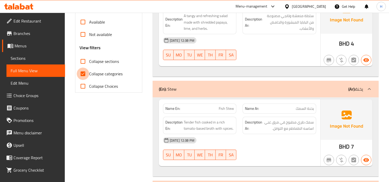
click at [78, 69] on input "Collapse categories" at bounding box center [83, 74] width 12 height 12
checkbox input "false"
click at [84, 61] on input "Collapse sections" at bounding box center [83, 61] width 12 height 12
checkbox input "true"
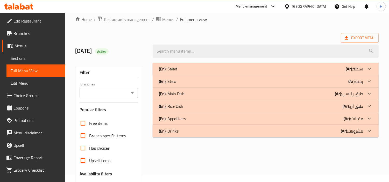
click at [190, 97] on div "(En): Main Dish (Ar): طبق رئيسي" at bounding box center [266, 94] width 226 height 12
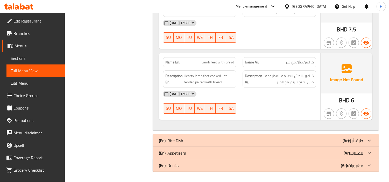
click at [234, 138] on div "(En): Rice Dish (Ar): طبق أرز" at bounding box center [261, 141] width 204 height 6
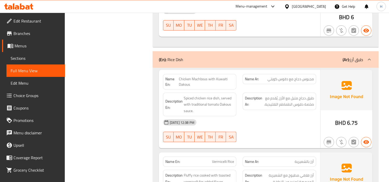
scroll to position [378, 0]
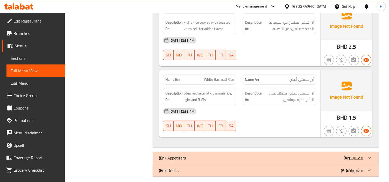
scroll to position [533, 0]
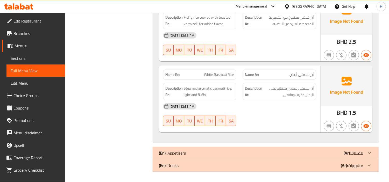
click at [228, 151] on div "(En): Appetizers (Ar): مقبلات" at bounding box center [261, 153] width 204 height 6
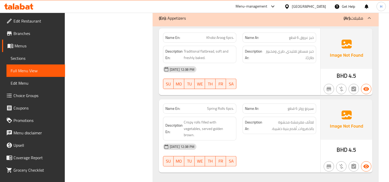
scroll to position [698, 0]
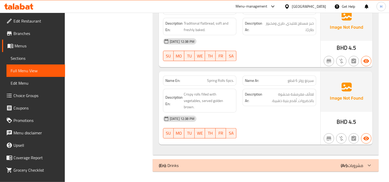
click at [232, 80] on span "Spring Rolls 6pcs." at bounding box center [220, 80] width 27 height 5
copy span "Spring Rolls 6pcs."
click at [19, 60] on span "Sections" at bounding box center [36, 58] width 50 height 6
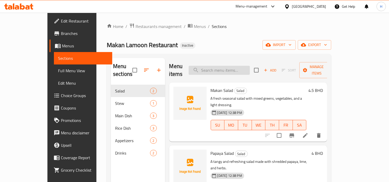
click at [232, 66] on input "search" at bounding box center [219, 70] width 61 height 9
paste input "Spring Rolls 6pcs."
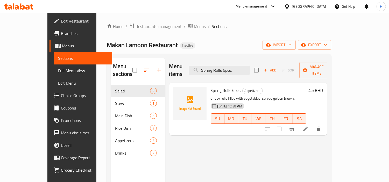
type input "Spring Rolls 6pcs."
click at [313, 125] on li at bounding box center [305, 129] width 15 height 9
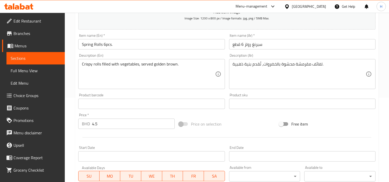
scroll to position [86, 0]
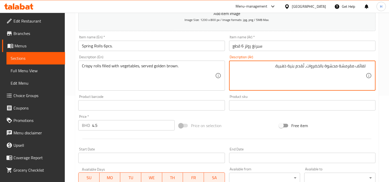
click at [362, 68] on textarea "لفائف مقرمشة محشوة بالخضروات، تُقدم بنية ذهبية." at bounding box center [299, 76] width 133 height 25
click at [306, 66] on textarea "رولز مقرمشة محشوة بالخضروات، تُقدم بنية ذهبية." at bounding box center [299, 76] width 133 height 25
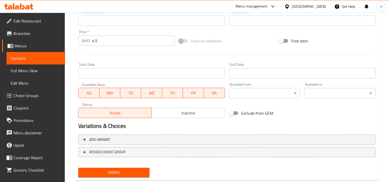
scroll to position [183, 0]
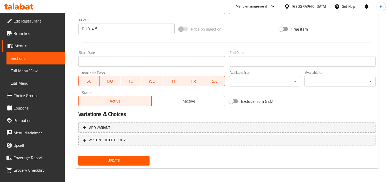
type textarea "رولز مقرمشة محشوة بالخضروات، تقدم بنية ذهبية."
click at [139, 159] on span "Update" at bounding box center [114, 161] width 63 height 6
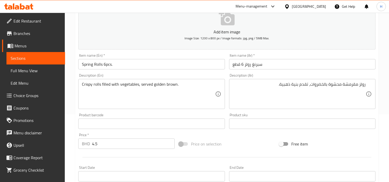
scroll to position [10, 0]
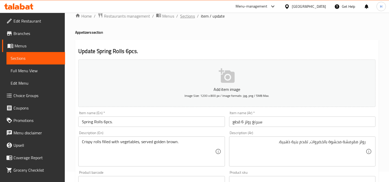
click at [189, 17] on span "Sections" at bounding box center [187, 16] width 15 height 6
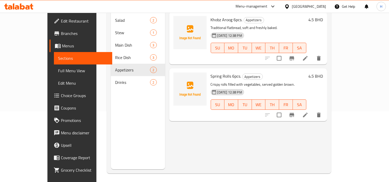
scroll to position [73, 0]
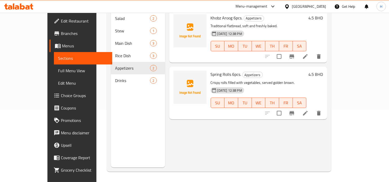
click at [58, 69] on span "Full Menu View" at bounding box center [83, 71] width 50 height 6
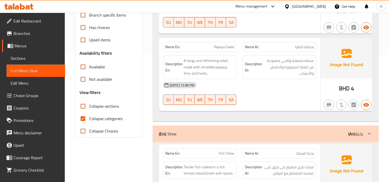
scroll to position [130, 0]
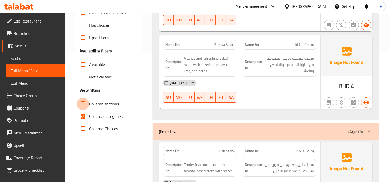
click at [77, 104] on input "Collapse sections" at bounding box center [83, 104] width 12 height 12
checkbox input "true"
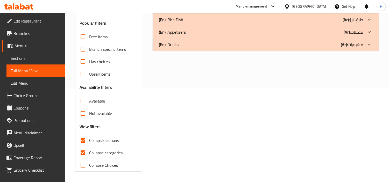
scroll to position [94, 0]
click at [220, 47] on div "(En): Drinks (Ar): مشروبات" at bounding box center [261, 45] width 204 height 6
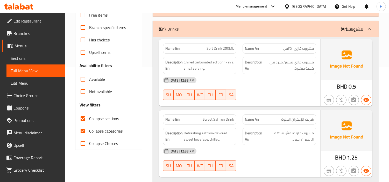
scroll to position [74, 0]
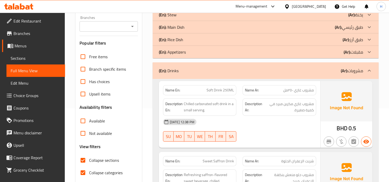
click at [210, 90] on span "Soft Drink 250ML" at bounding box center [221, 90] width 28 height 5
copy span "Soft Drink 250ML"
click at [42, 60] on span "Sections" at bounding box center [36, 58] width 50 height 6
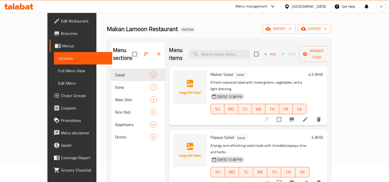
scroll to position [15, 0]
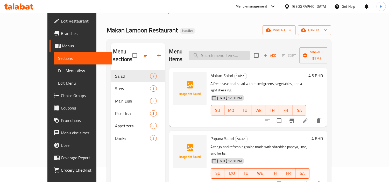
click at [245, 52] on input "search" at bounding box center [219, 55] width 61 height 9
paste input "Soft Drink 250ML"
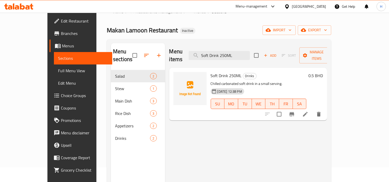
type input "Soft Drink 250ML"
click at [313, 110] on li at bounding box center [305, 114] width 15 height 9
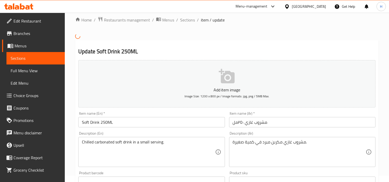
scroll to position [29, 0]
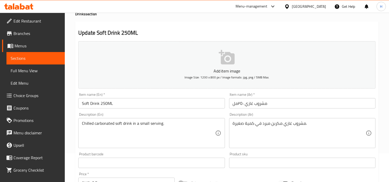
click at [282, 98] on div "Item name (Ar)   * مشروب غازي ٢٥٠مل Item name (Ar) *" at bounding box center [302, 101] width 147 height 16
click at [281, 104] on input "مشروب غازي ٢٥٠مل" at bounding box center [302, 103] width 147 height 10
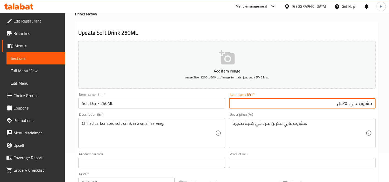
click at [346, 102] on input "مشروب غازي ٢٥٠مل" at bounding box center [302, 103] width 147 height 10
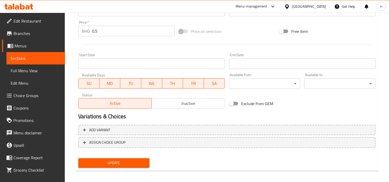
scroll to position [183, 0]
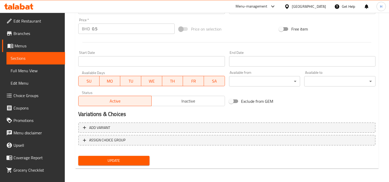
type input "مشروب غازي 250 مل"
click at [138, 159] on span "Update" at bounding box center [114, 161] width 63 height 6
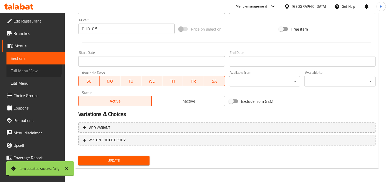
click at [26, 69] on span "Full Menu View" at bounding box center [36, 71] width 50 height 6
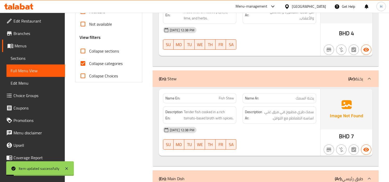
click at [87, 66] on input "Collapse categories" at bounding box center [83, 63] width 12 height 12
checkbox input "false"
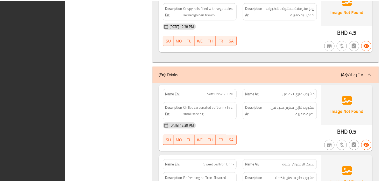
scroll to position [1102, 0]
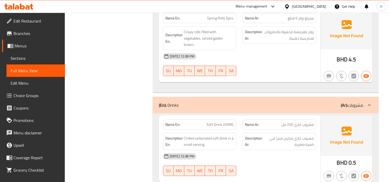
drag, startPoint x: 30, startPoint y: 58, endPoint x: 36, endPoint y: 58, distance: 6.2
click at [30, 58] on span "Sections" at bounding box center [36, 58] width 50 height 6
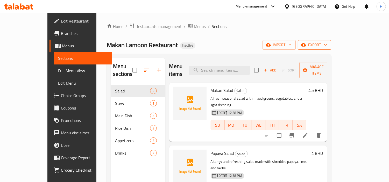
click at [327, 42] on span "export" at bounding box center [314, 45] width 25 height 6
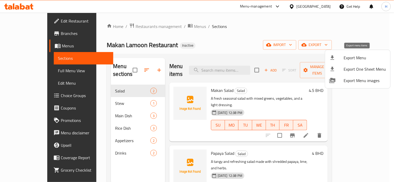
click at [346, 59] on span "Export Menu" at bounding box center [365, 58] width 42 height 6
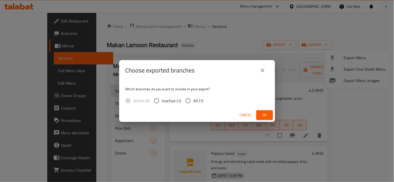
click at [193, 103] on span "All (1)" at bounding box center [198, 101] width 10 height 6
click at [193, 103] on input "All (1)" at bounding box center [187, 100] width 11 height 11
radio input "true"
click at [261, 112] on span "Ok" at bounding box center [264, 115] width 8 height 6
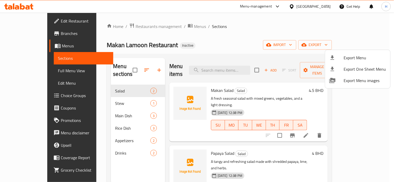
click at [138, 157] on div at bounding box center [197, 91] width 394 height 182
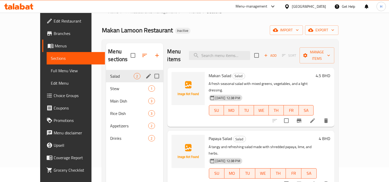
click at [110, 86] on span "Stew" at bounding box center [129, 89] width 38 height 6
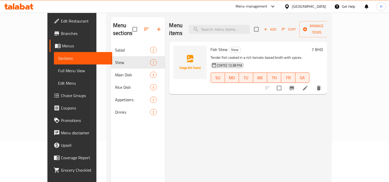
scroll to position [73, 0]
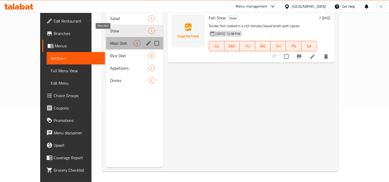
click at [110, 40] on span "Main Dish" at bounding box center [122, 43] width 24 height 6
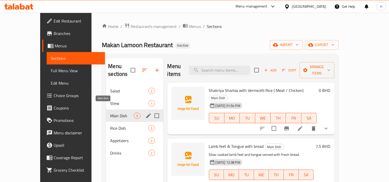
click at [110, 113] on span "Main Dish" at bounding box center [122, 116] width 24 height 6
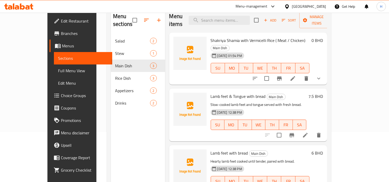
scroll to position [15, 0]
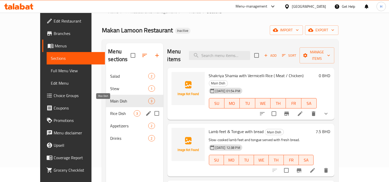
click at [110, 111] on span "Rice Dish" at bounding box center [122, 114] width 24 height 6
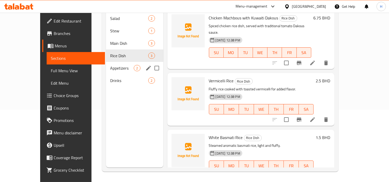
click at [106, 65] on div "Appetizers 2" at bounding box center [134, 68] width 57 height 12
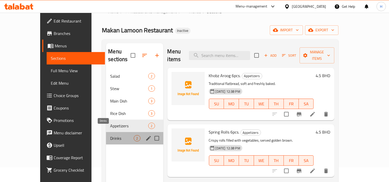
click at [115, 135] on span "Drinks" at bounding box center [122, 138] width 24 height 6
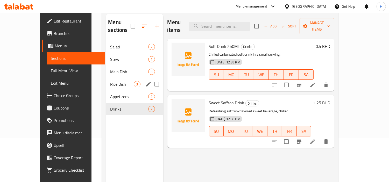
scroll to position [44, 0]
click at [106, 45] on div "Salad 2" at bounding box center [134, 47] width 57 height 12
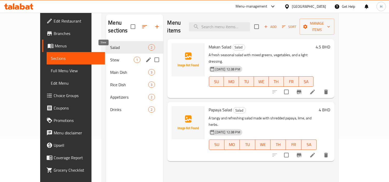
click at [110, 57] on span "Stew" at bounding box center [122, 60] width 24 height 6
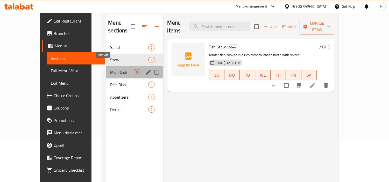
click at [110, 69] on span "Main Dish" at bounding box center [122, 72] width 24 height 6
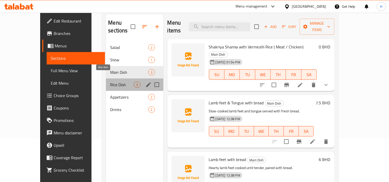
click at [110, 82] on span "Rice Dish" at bounding box center [122, 85] width 24 height 6
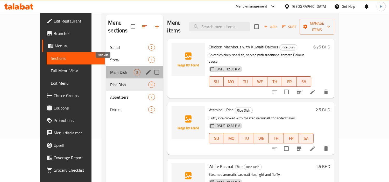
click at [110, 69] on span "Main Dish" at bounding box center [122, 72] width 24 height 6
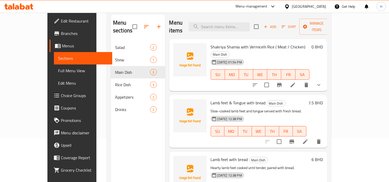
click at [296, 82] on icon at bounding box center [293, 85] width 6 height 6
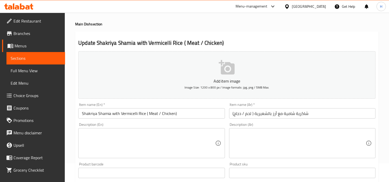
scroll to position [29, 0]
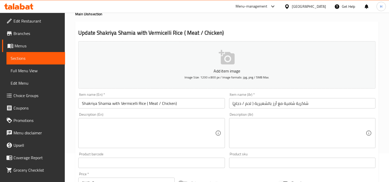
click at [137, 132] on textarea at bounding box center [148, 133] width 133 height 25
paste textarea "A creamy yogurt-based stew with meat or chicken, served with vermicelli rice."
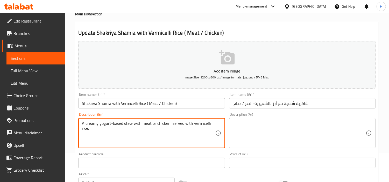
type textarea "A creamy yogurt-based stew with meat or chicken, served with vermicelli rice."
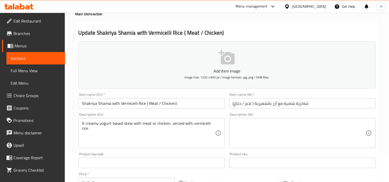
click at [265, 130] on textarea at bounding box center [299, 133] width 133 height 25
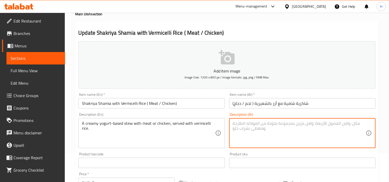
paste textarea "A creamy yogurt-based stew with meat or chicken, served with vermicelli rice."
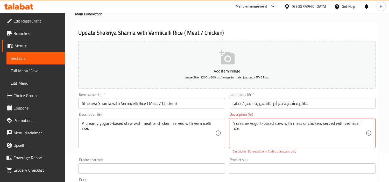
click at [348, 128] on textarea "A creamy yogurt-based stew with meat or chicken, served with vermicelli rice." at bounding box center [299, 133] width 133 height 25
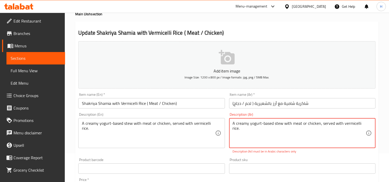
click at [348, 128] on textarea "A creamy yogurt-based stew with meat or chicken, served with vermicelli rice." at bounding box center [299, 133] width 133 height 25
paste textarea "[PERSON_NAME] يعتمد على الزبادي مع اللحم أو الدجاج، ويقدم مع أرز الشعيرية"
click at [356, 125] on textarea "[PERSON_NAME] يعتمد على الزبادي مع اللحم أو الدجاج، ويقدم مع أرز الشعيرية." at bounding box center [299, 133] width 133 height 25
drag, startPoint x: 321, startPoint y: 126, endPoint x: 343, endPoint y: 125, distance: 22.1
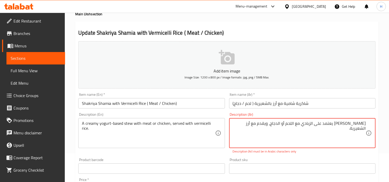
click at [343, 125] on textarea "[PERSON_NAME] يعتمد على الزبادي مع اللحم أو الدجاج، ويقدم مع أرز الشعيرية." at bounding box center [299, 133] width 133 height 25
click at [312, 124] on textarea "[PERSON_NAME] أساسه زبادي مع اللحم أو الدجاج، ويقدم مع أرز الشعيرية." at bounding box center [299, 133] width 133 height 25
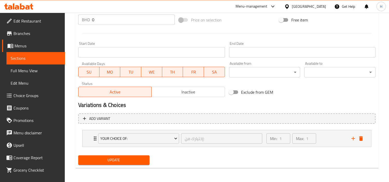
type textarea "[PERSON_NAME] أساسه زبادي مع اللحم أو الدجاج، ويقدم مع أرز الشعيرية."
click at [133, 161] on span "Update" at bounding box center [114, 160] width 63 height 6
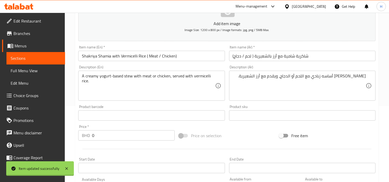
scroll to position [0, 0]
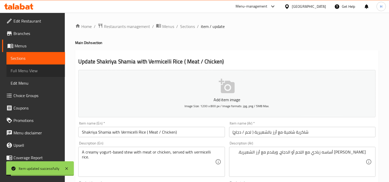
click at [49, 71] on span "Full Menu View" at bounding box center [36, 71] width 50 height 6
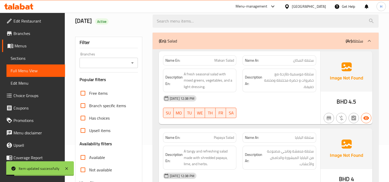
scroll to position [86, 0]
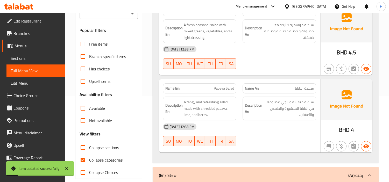
click at [95, 155] on label "Collapse categories" at bounding box center [100, 160] width 46 height 12
click at [89, 155] on input "Collapse categories" at bounding box center [83, 160] width 12 height 12
checkbox input "false"
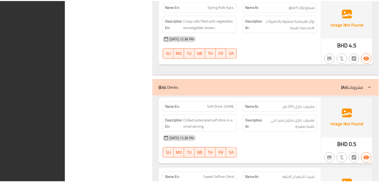
scroll to position [1115, 0]
